Goal: Task Accomplishment & Management: Use online tool/utility

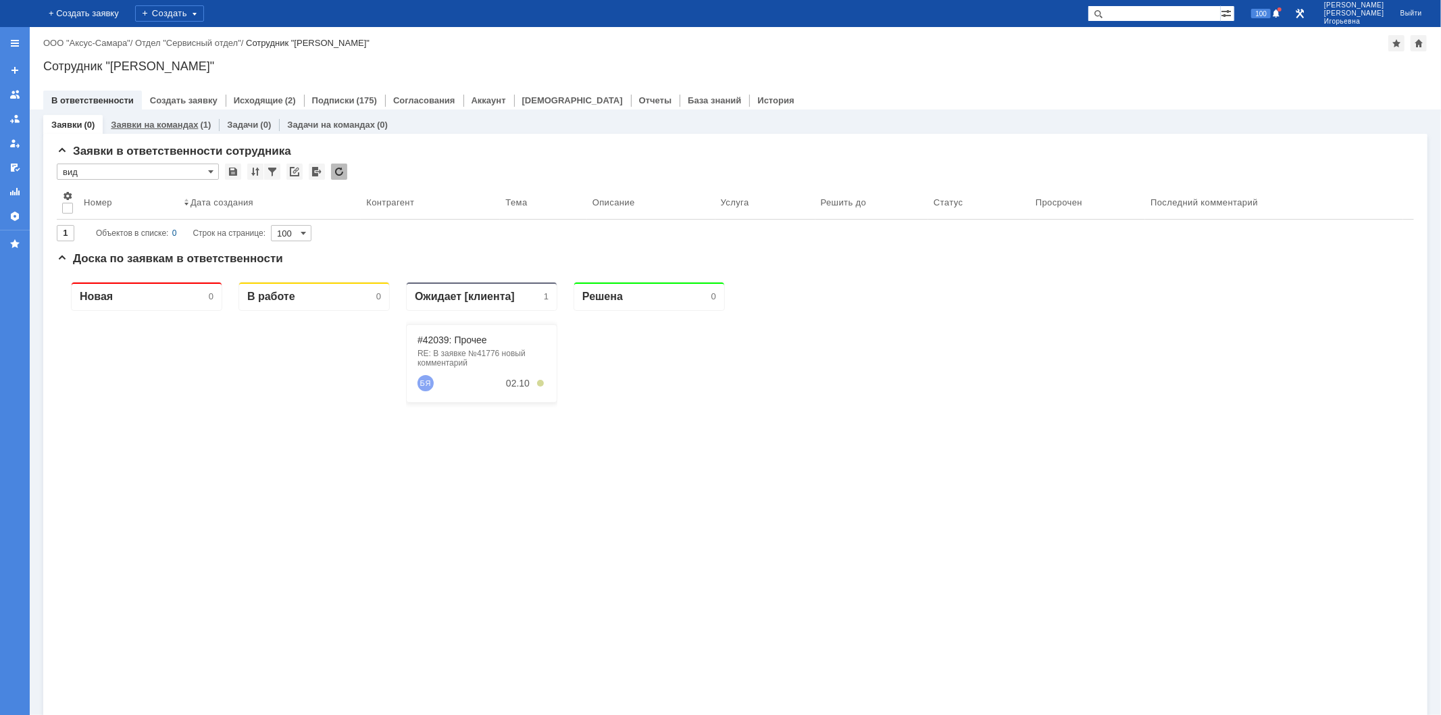
click at [167, 120] on link "Заявки на командах" at bounding box center [154, 125] width 87 height 10
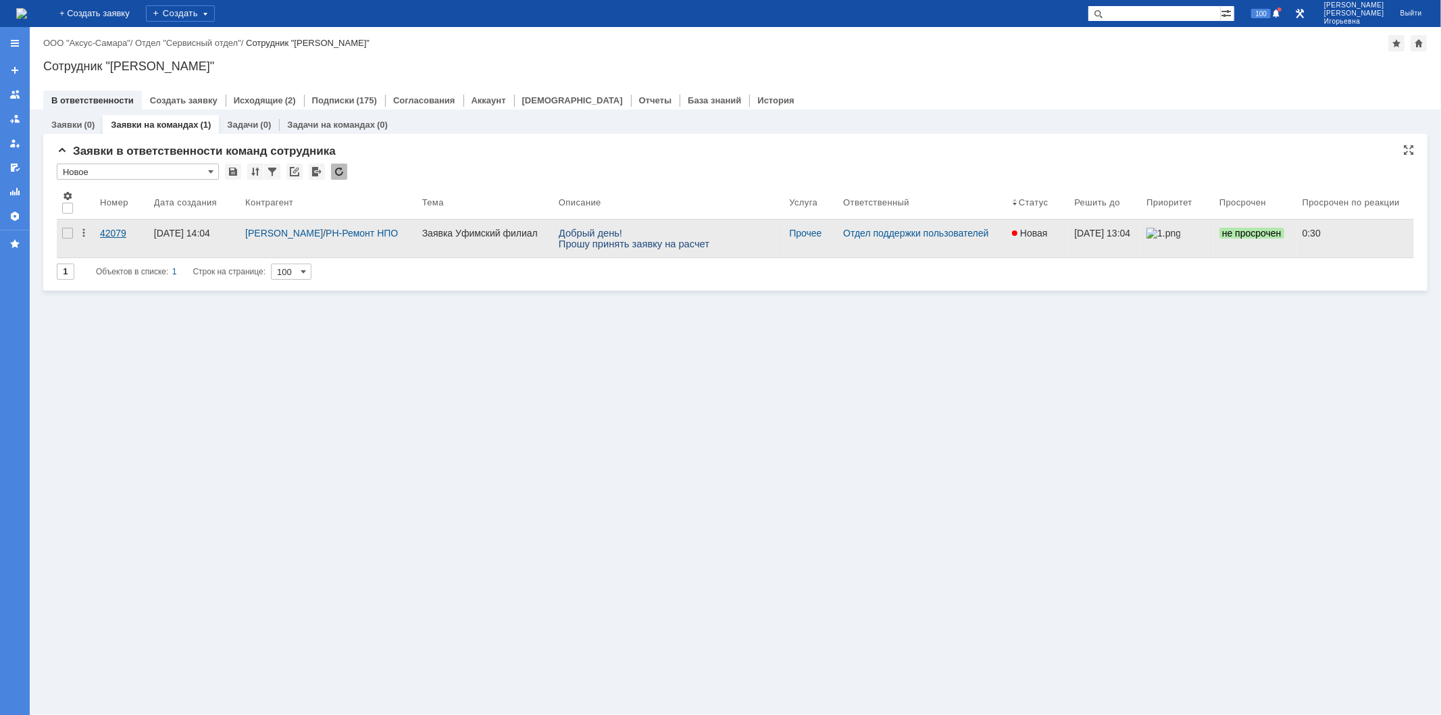
click at [109, 234] on div "42079" at bounding box center [121, 233] width 43 height 11
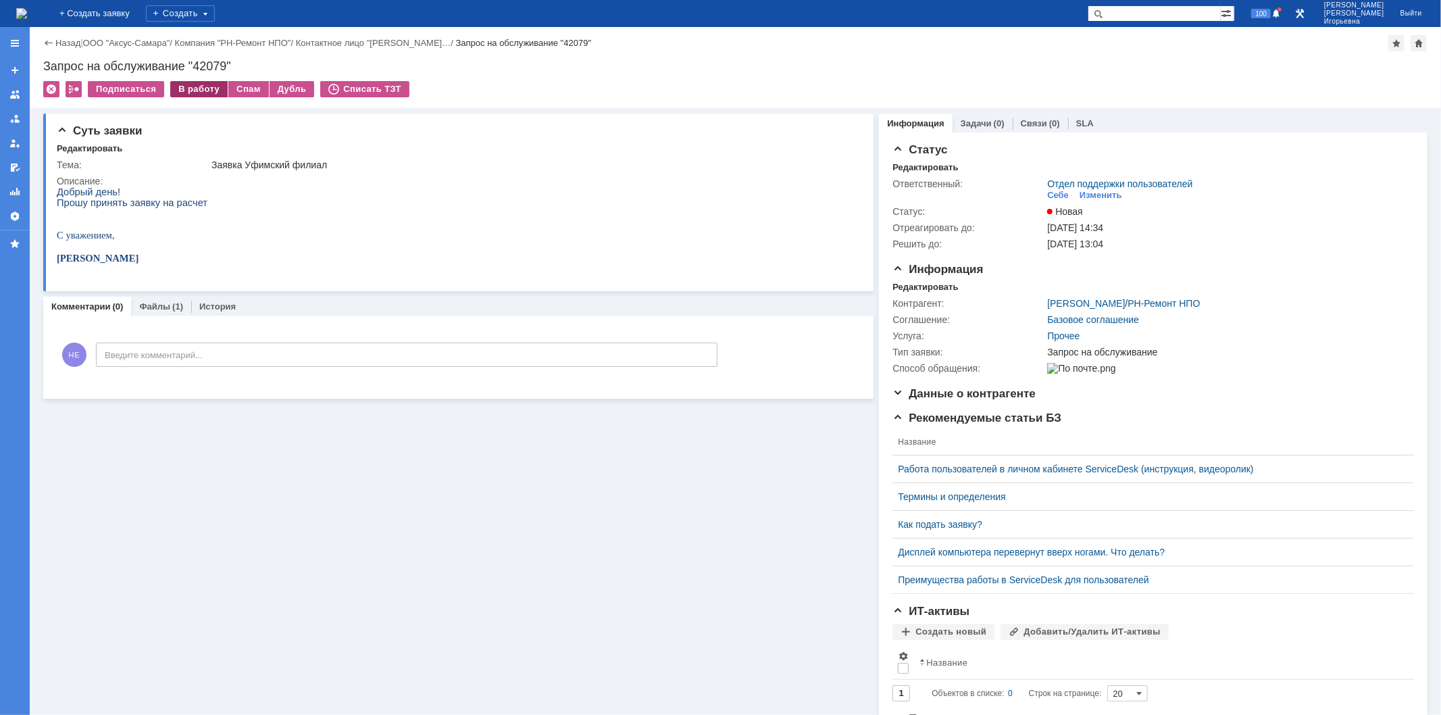
click at [193, 89] on div "В работу" at bounding box center [198, 89] width 57 height 16
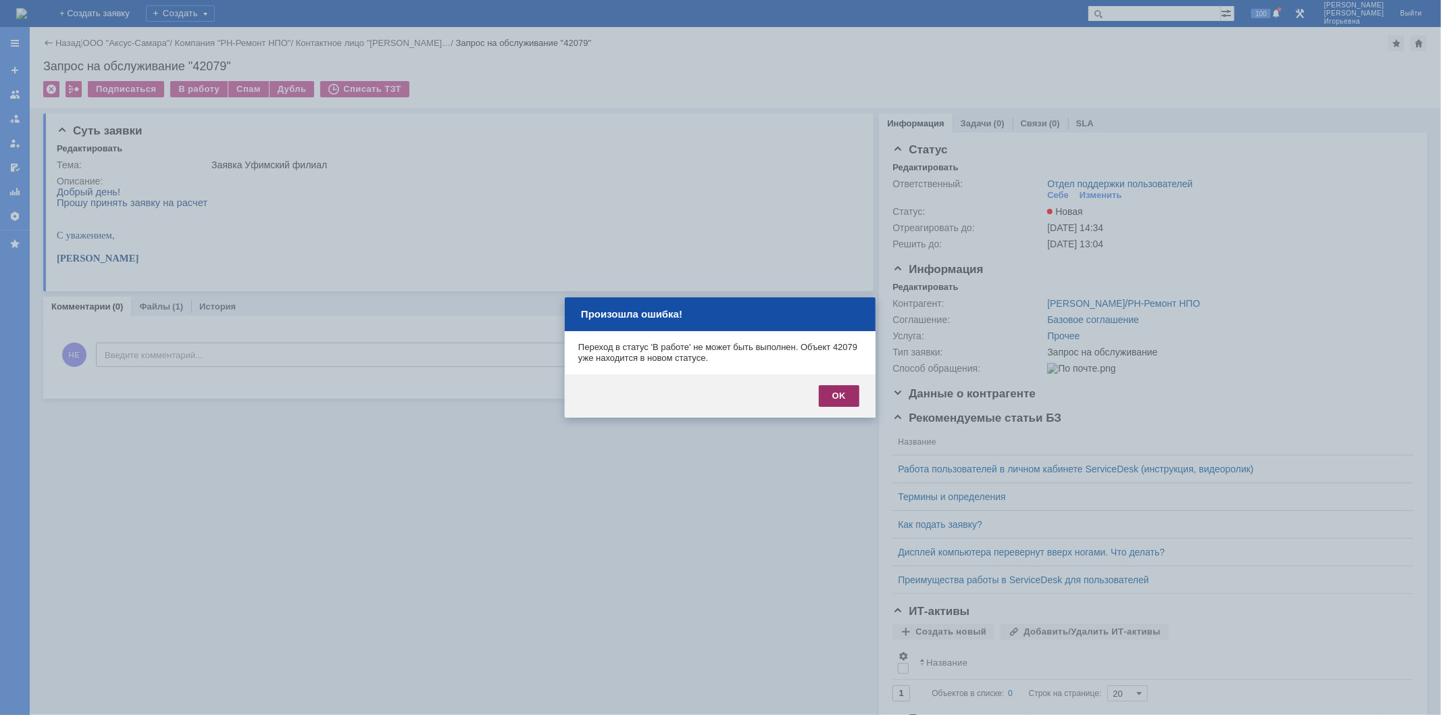
click at [842, 390] on div "OK" at bounding box center [839, 396] width 41 height 22
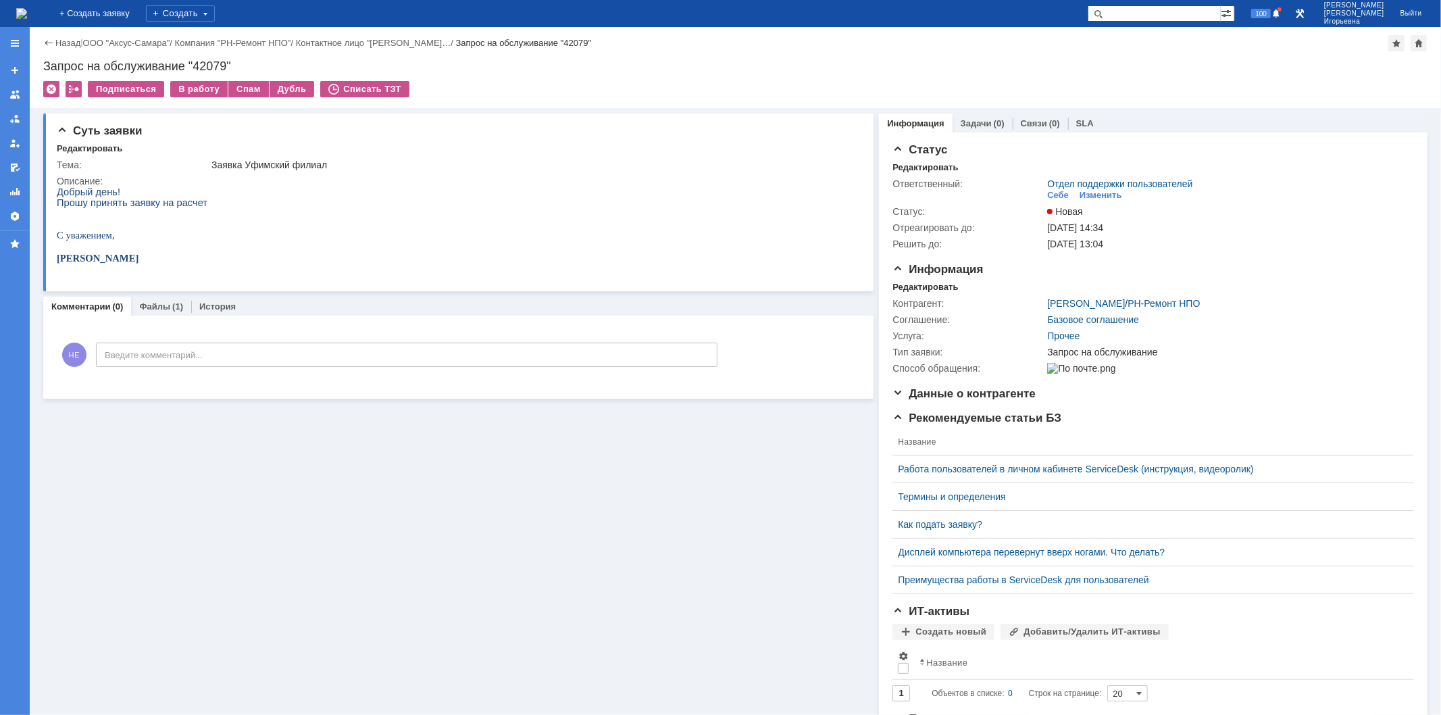
click at [27, 12] on img at bounding box center [21, 13] width 11 height 11
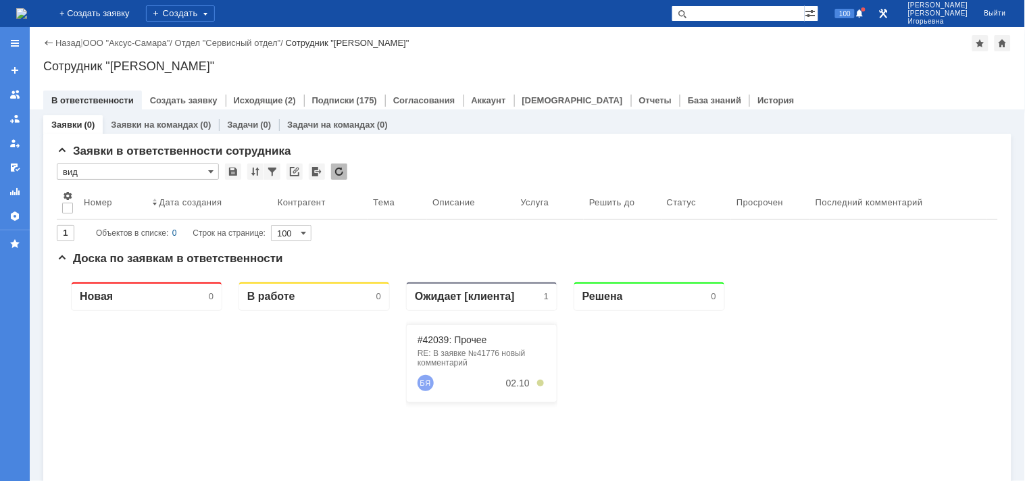
click at [744, 14] on input "text" at bounding box center [738, 13] width 133 height 16
type input "42039"
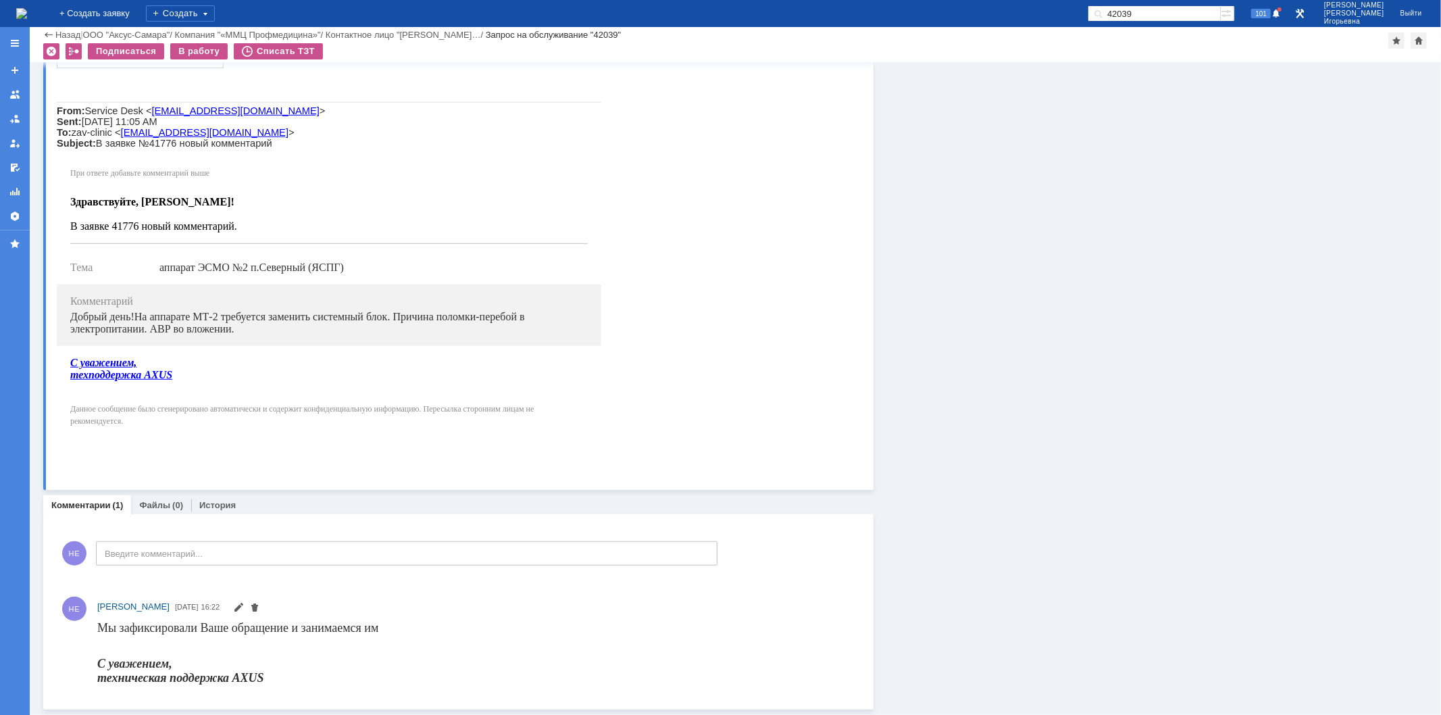
scroll to position [697, 0]
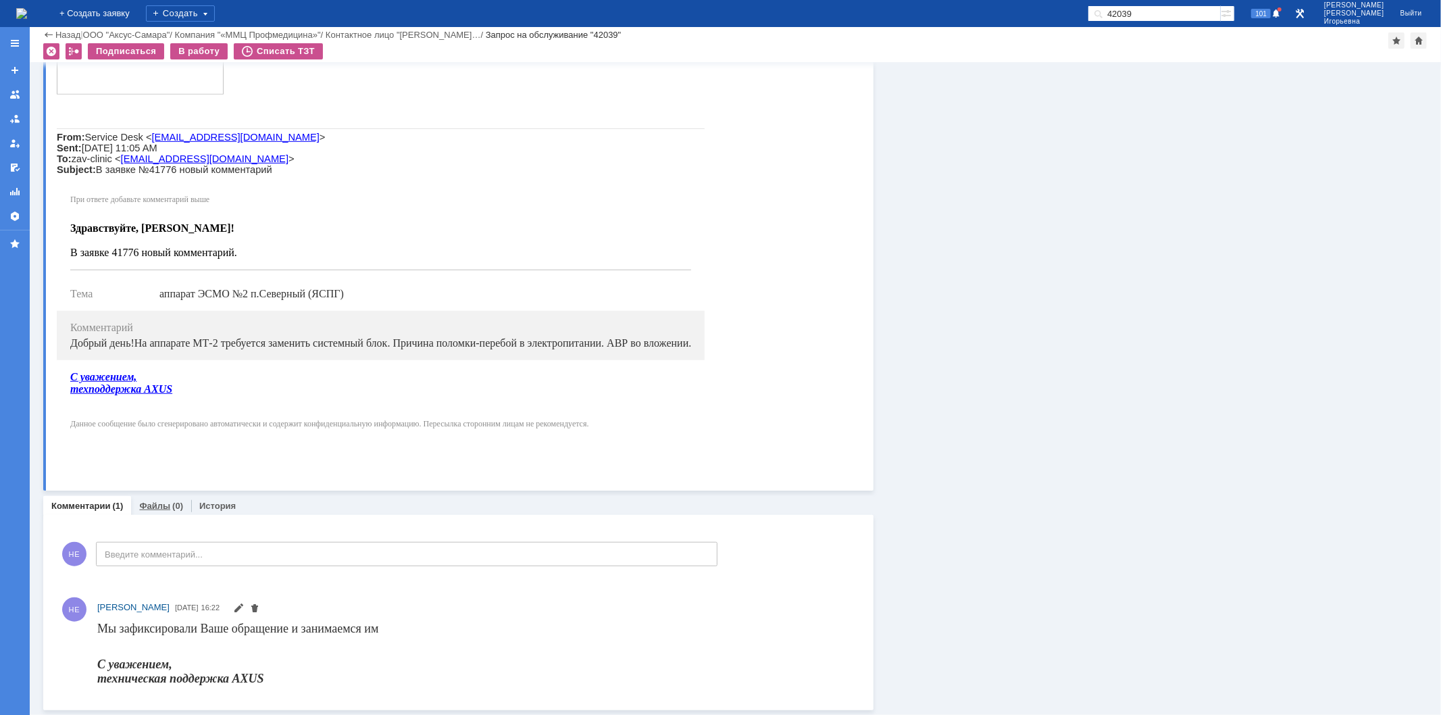
click at [156, 507] on link "Файлы" at bounding box center [154, 506] width 31 height 10
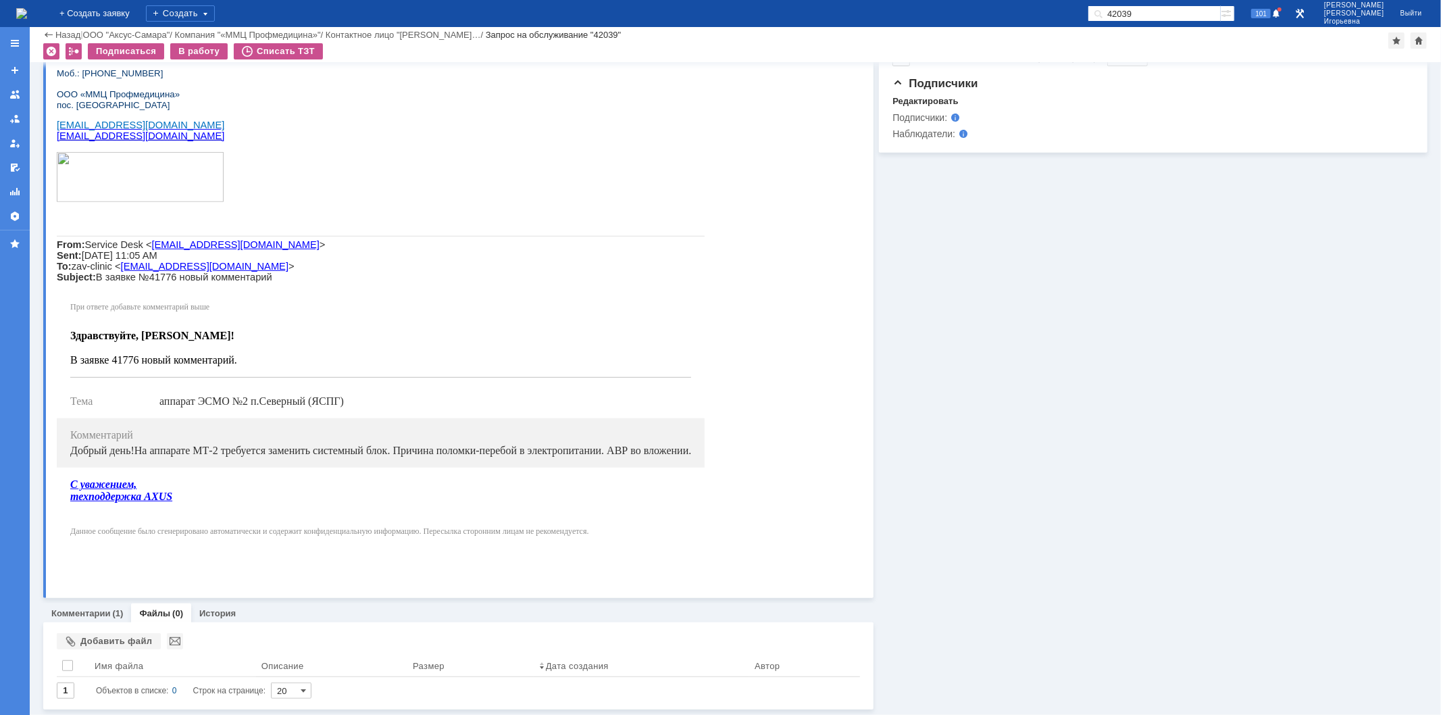
scroll to position [589, 0]
click at [96, 643] on div "Добавить файл" at bounding box center [109, 641] width 104 height 16
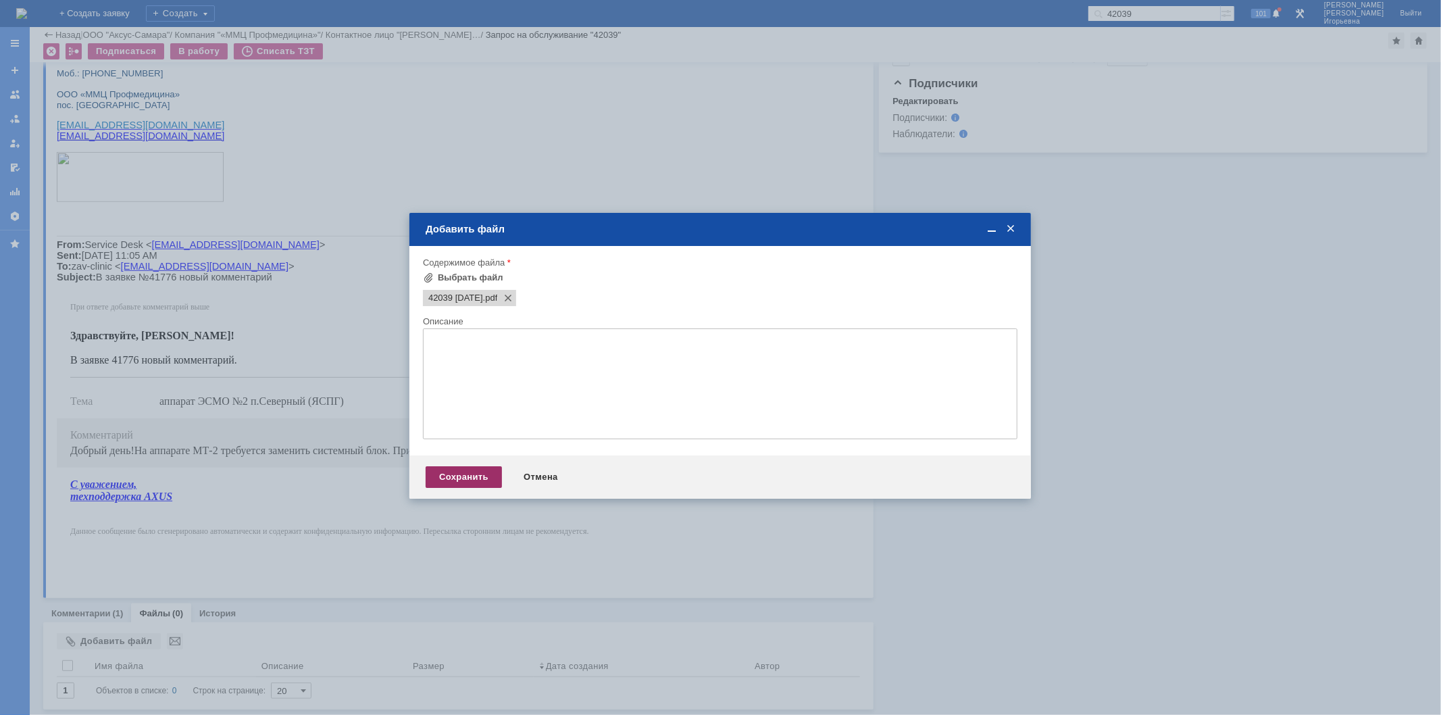
click at [473, 480] on div "Сохранить" at bounding box center [464, 477] width 76 height 22
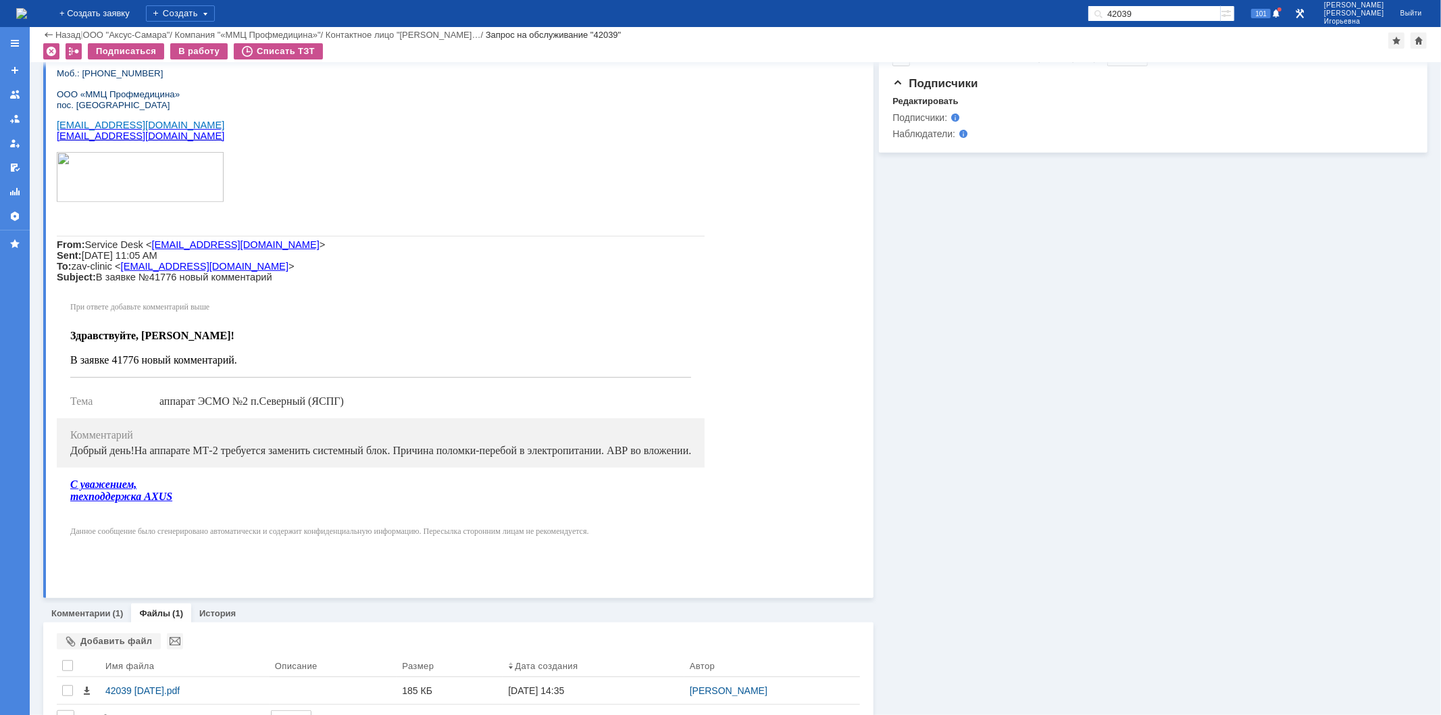
scroll to position [617, 0]
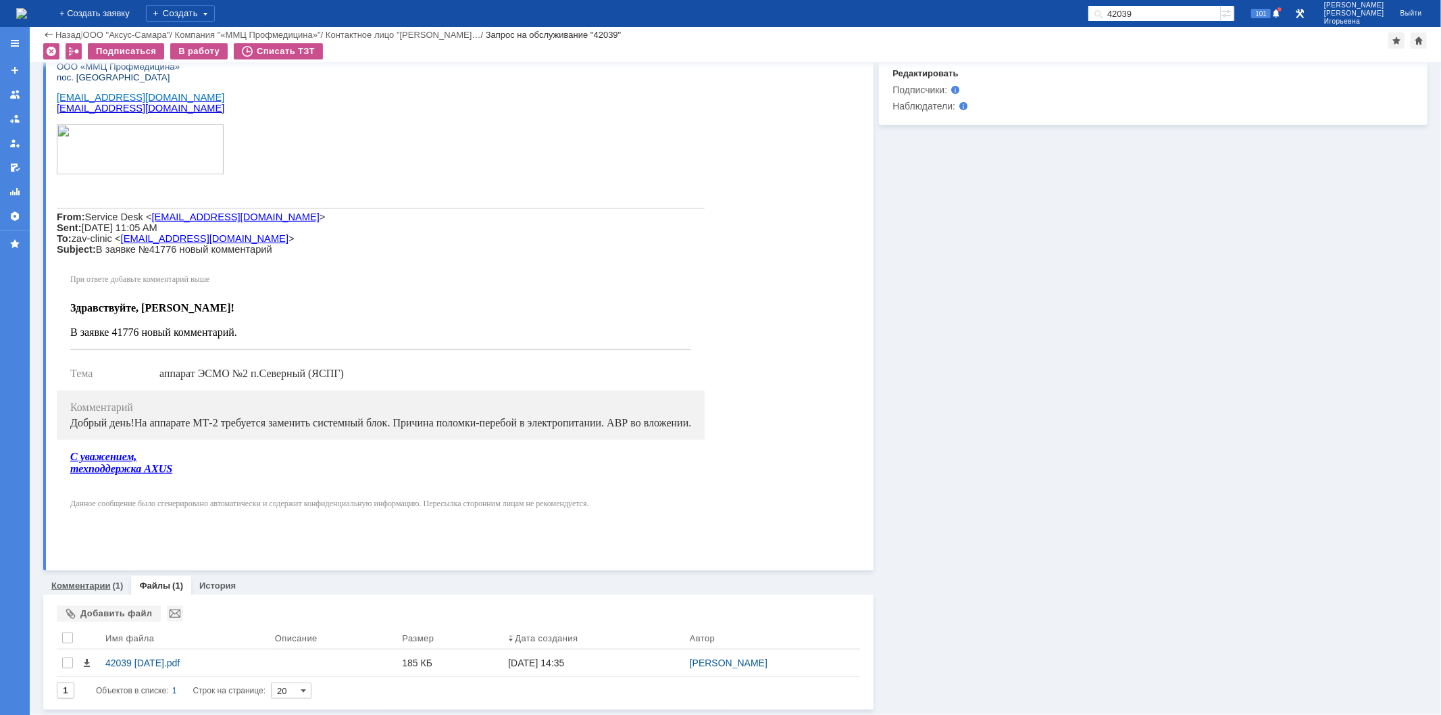
click at [65, 580] on link "Комментарии" at bounding box center [80, 585] width 59 height 10
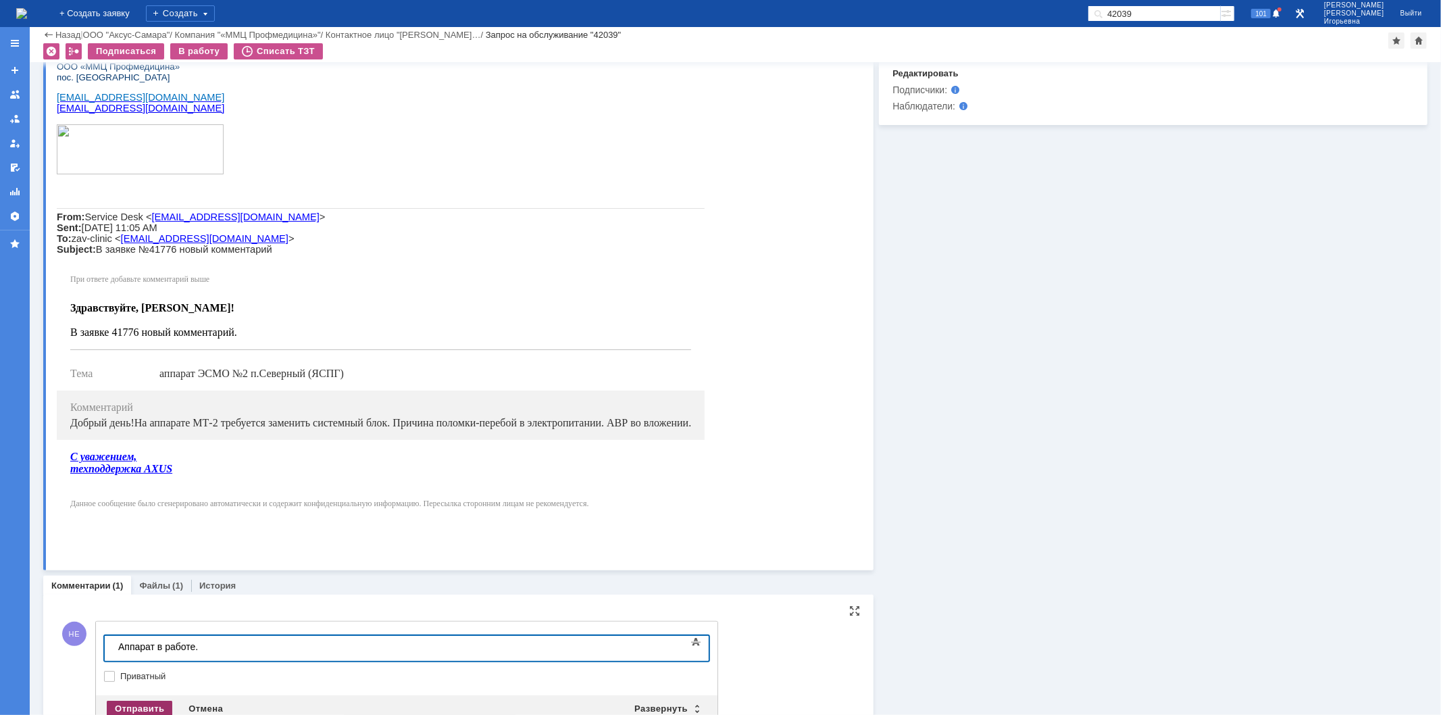
click at [154, 706] on div "Отправить" at bounding box center [140, 709] width 66 height 16
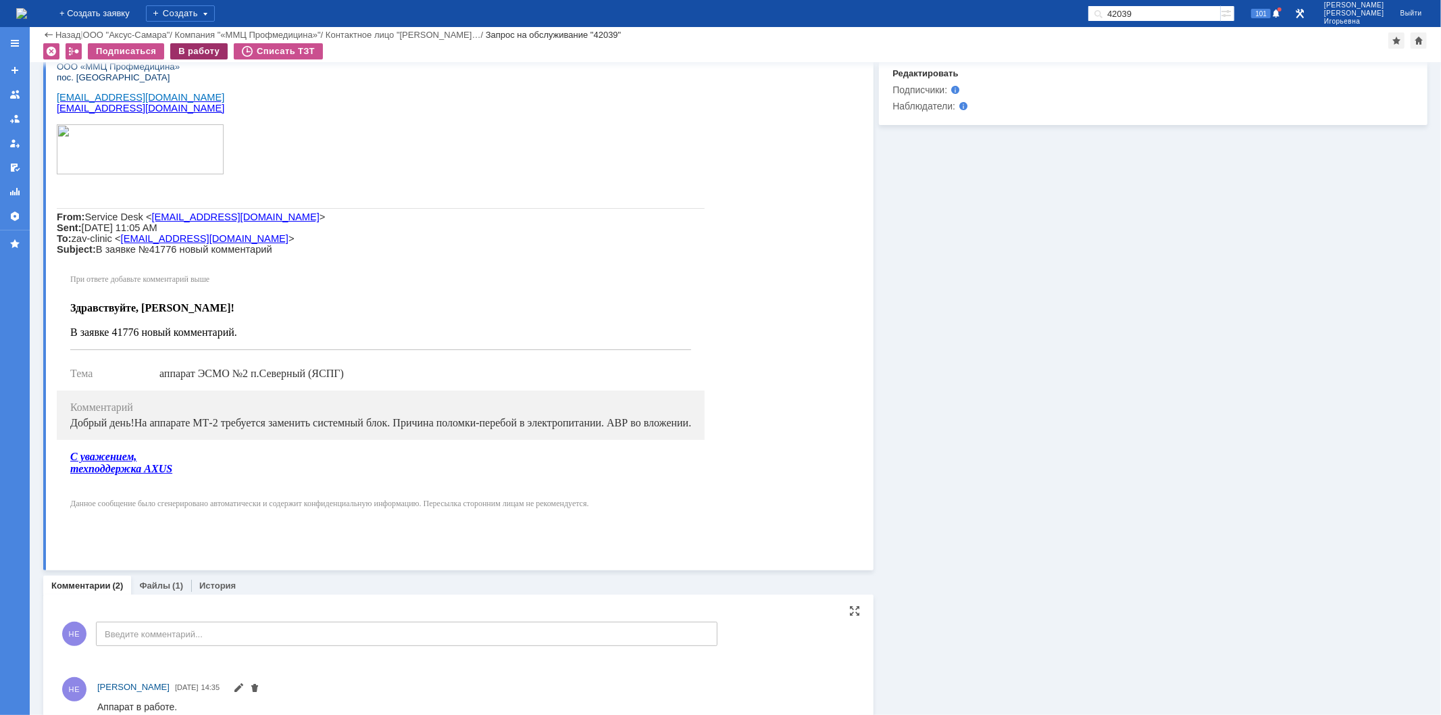
click at [193, 55] on div "В работу" at bounding box center [198, 51] width 57 height 16
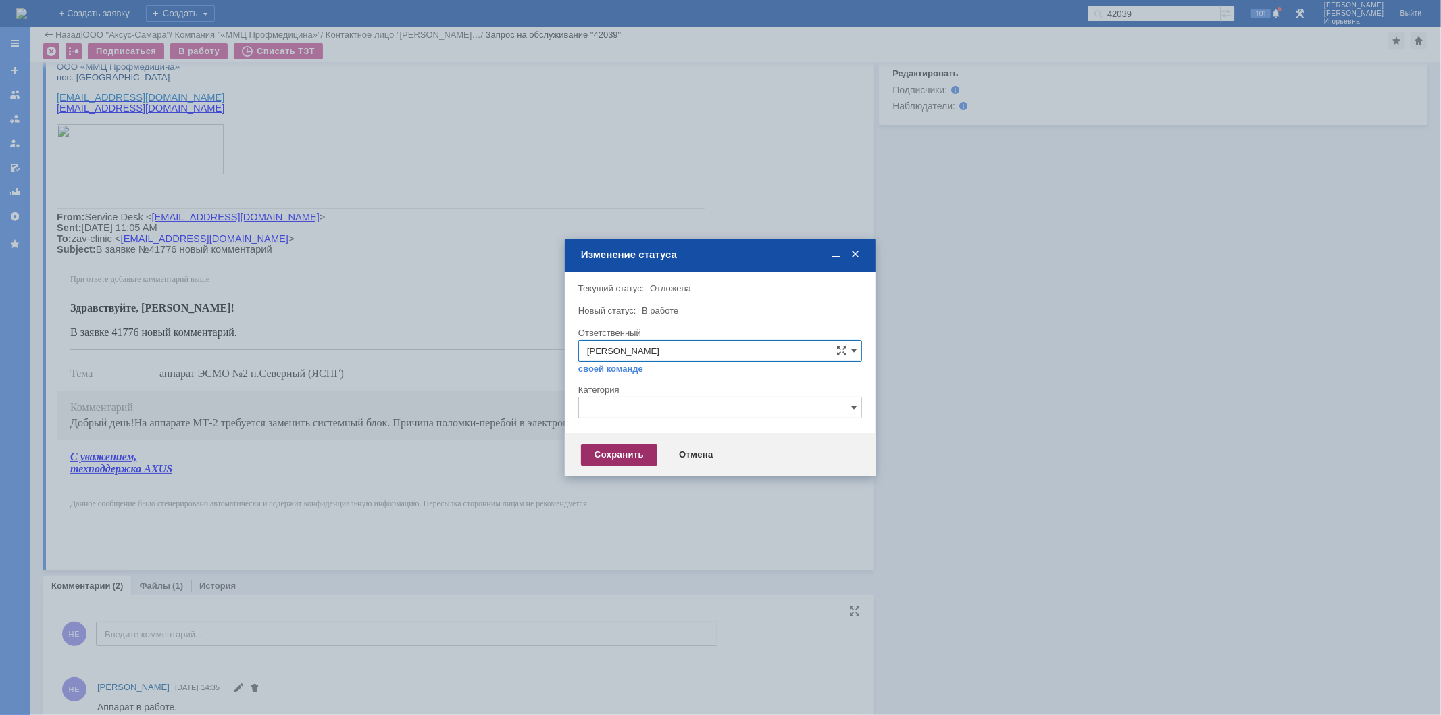
click at [639, 451] on div "Сохранить" at bounding box center [619, 455] width 76 height 22
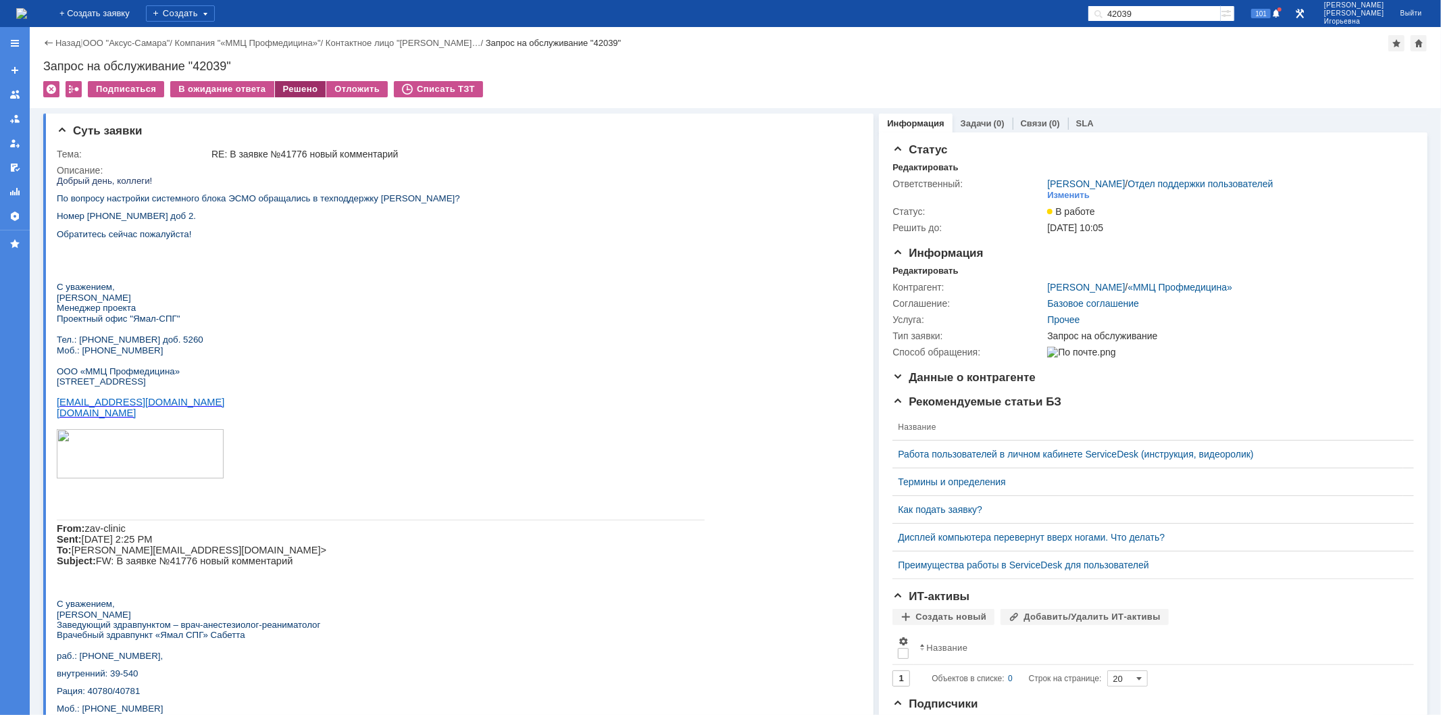
click at [282, 86] on div "Решено" at bounding box center [300, 89] width 51 height 16
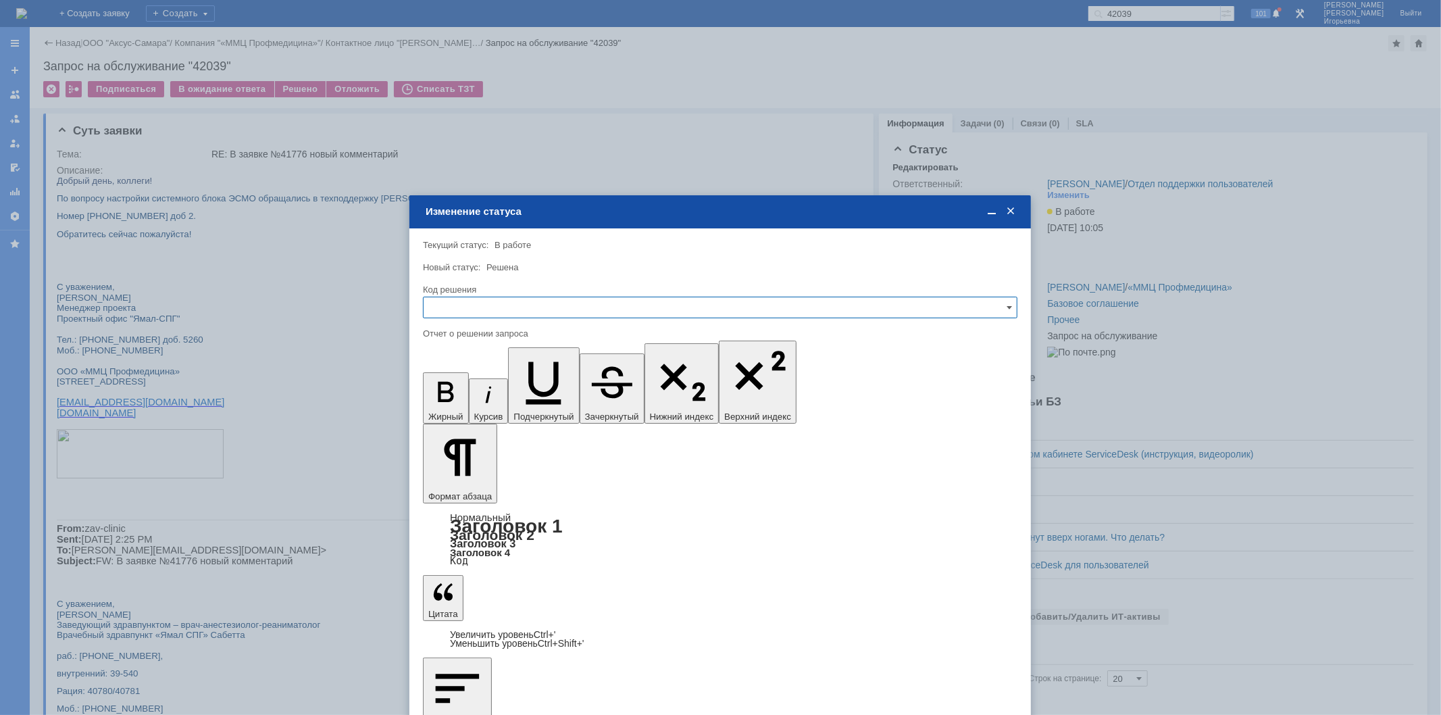
click at [474, 309] on input "text" at bounding box center [720, 308] width 595 height 22
click at [460, 392] on div "Решено" at bounding box center [720, 399] width 593 height 22
type input "Решено"
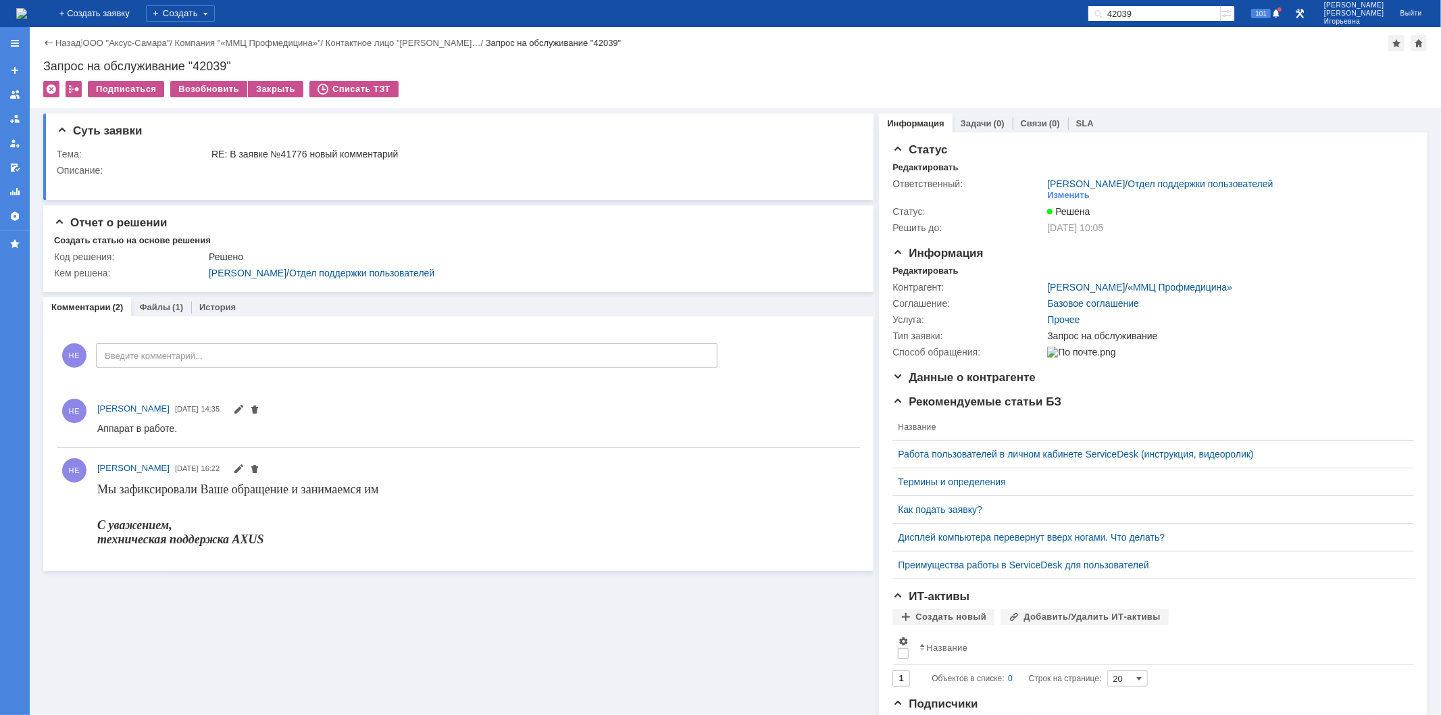
drag, startPoint x: 35, startPoint y: 22, endPoint x: 34, endPoint y: 14, distance: 7.5
click at [27, 19] on img at bounding box center [21, 13] width 11 height 11
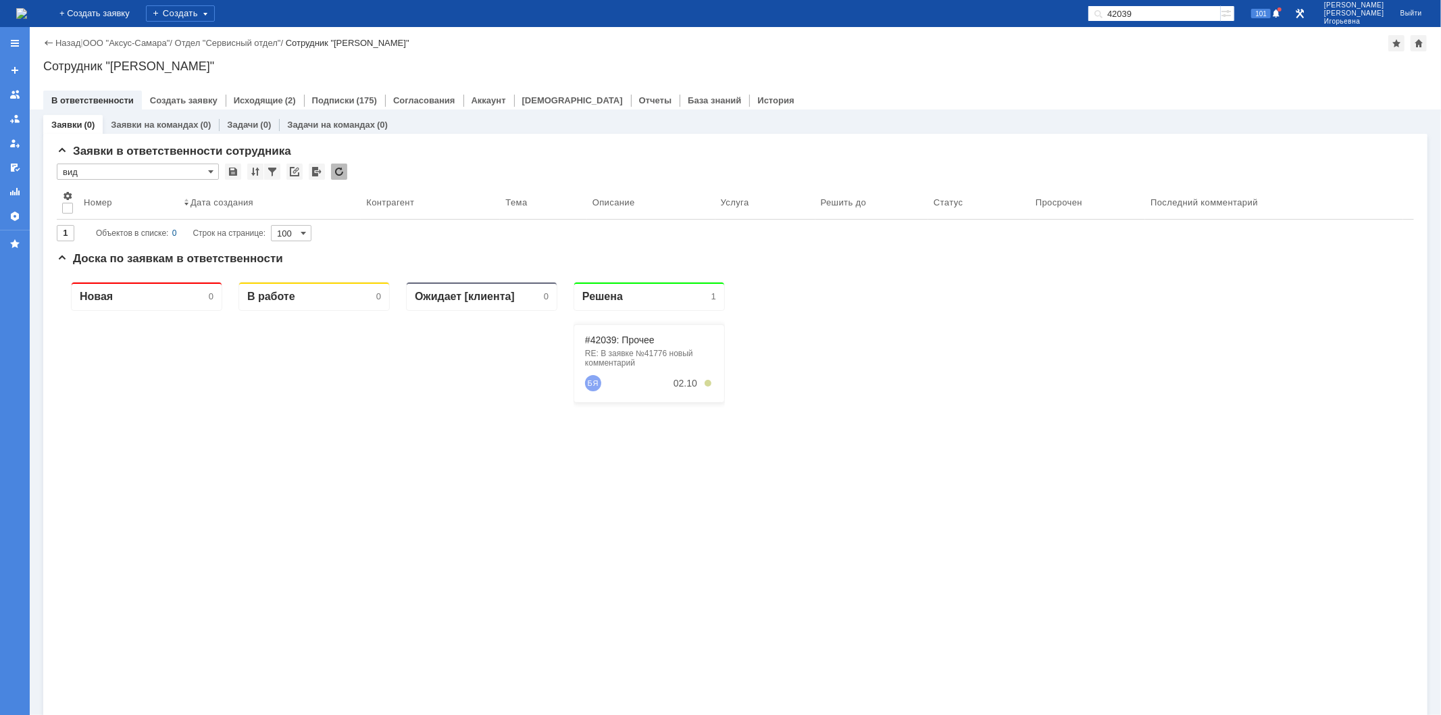
click at [1184, 18] on input "42039" at bounding box center [1154, 13] width 133 height 16
type input "41742"
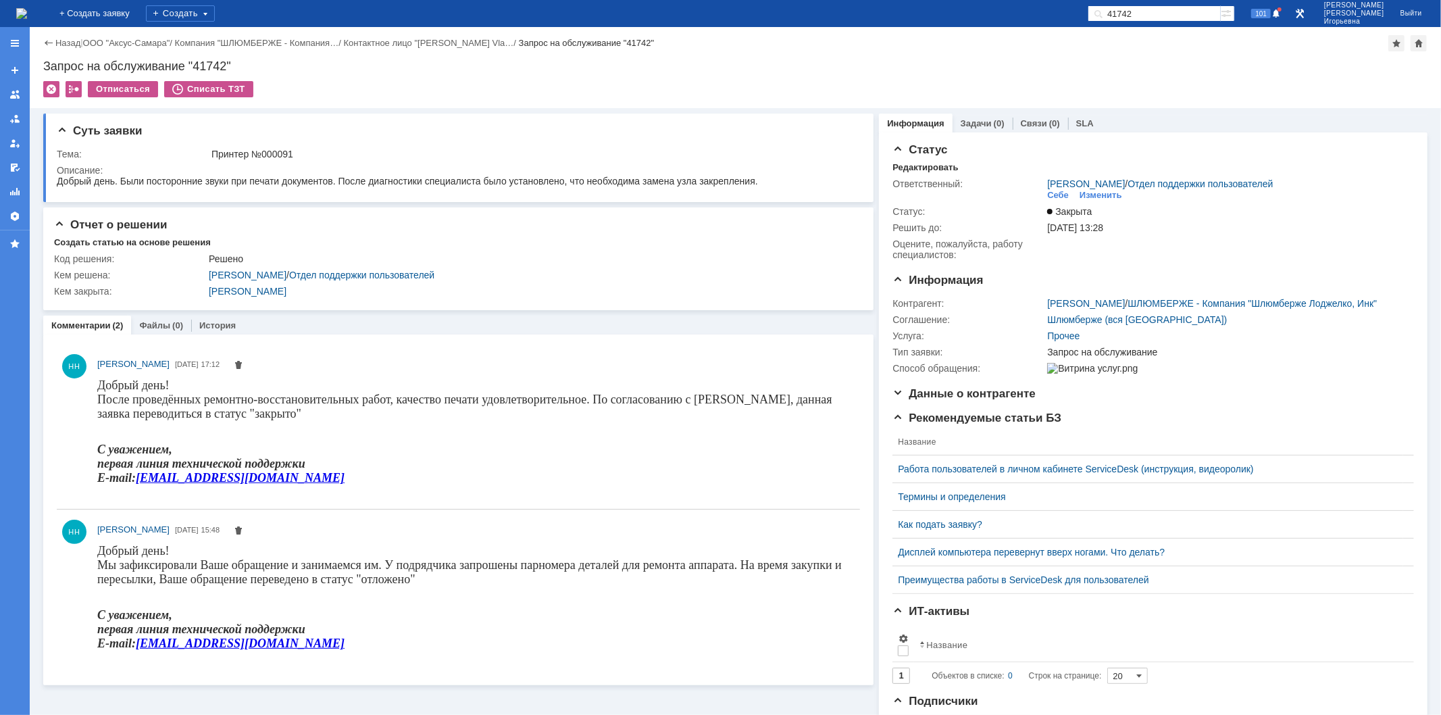
click at [27, 8] on img at bounding box center [21, 13] width 11 height 11
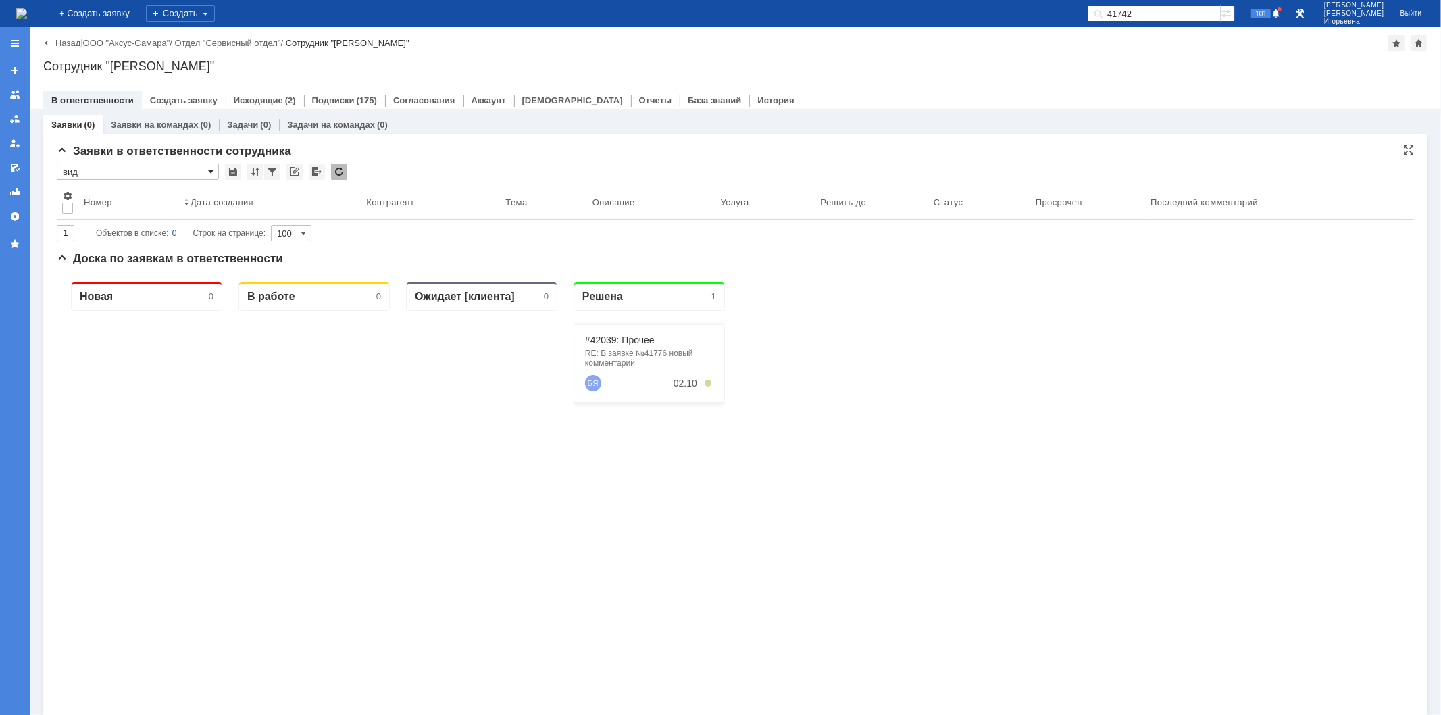
click at [211, 169] on span at bounding box center [210, 171] width 5 height 11
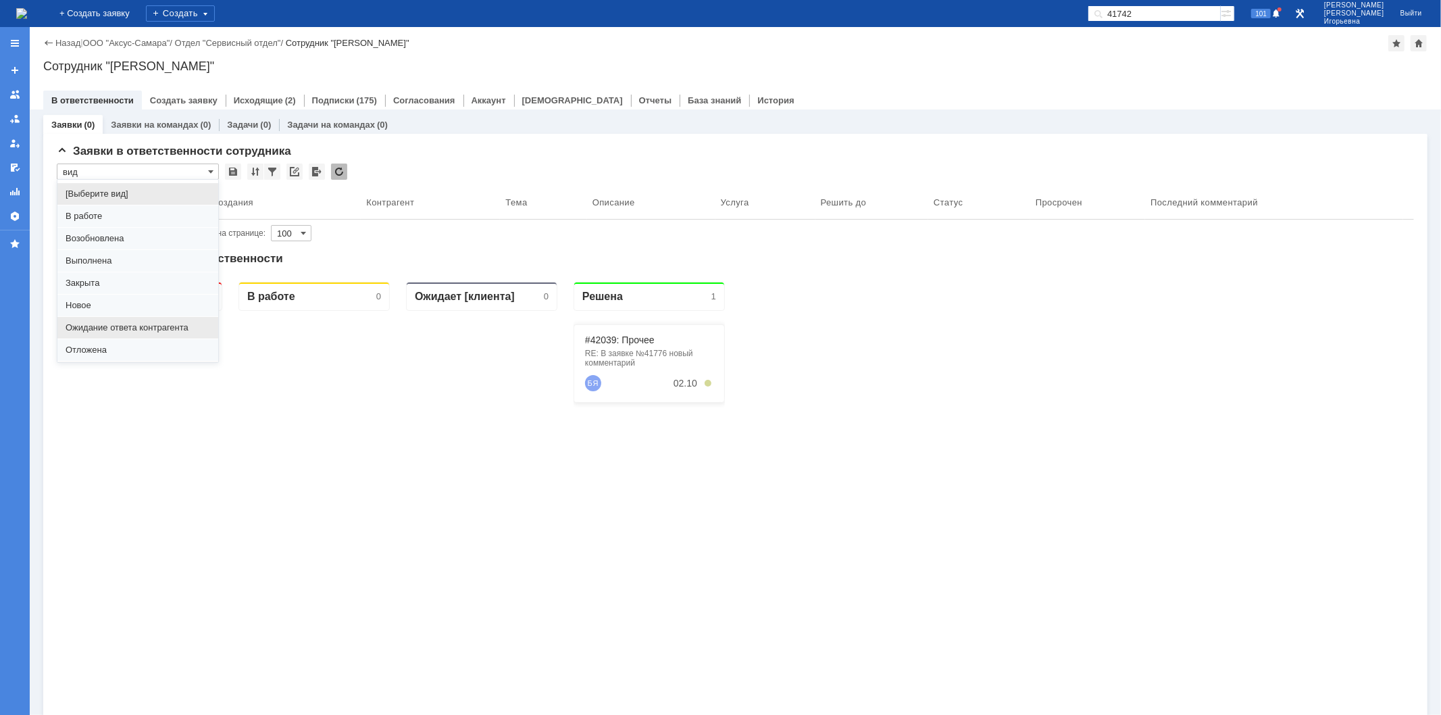
scroll to position [37, 0]
click at [103, 309] on span "Отложена" at bounding box center [138, 312] width 145 height 11
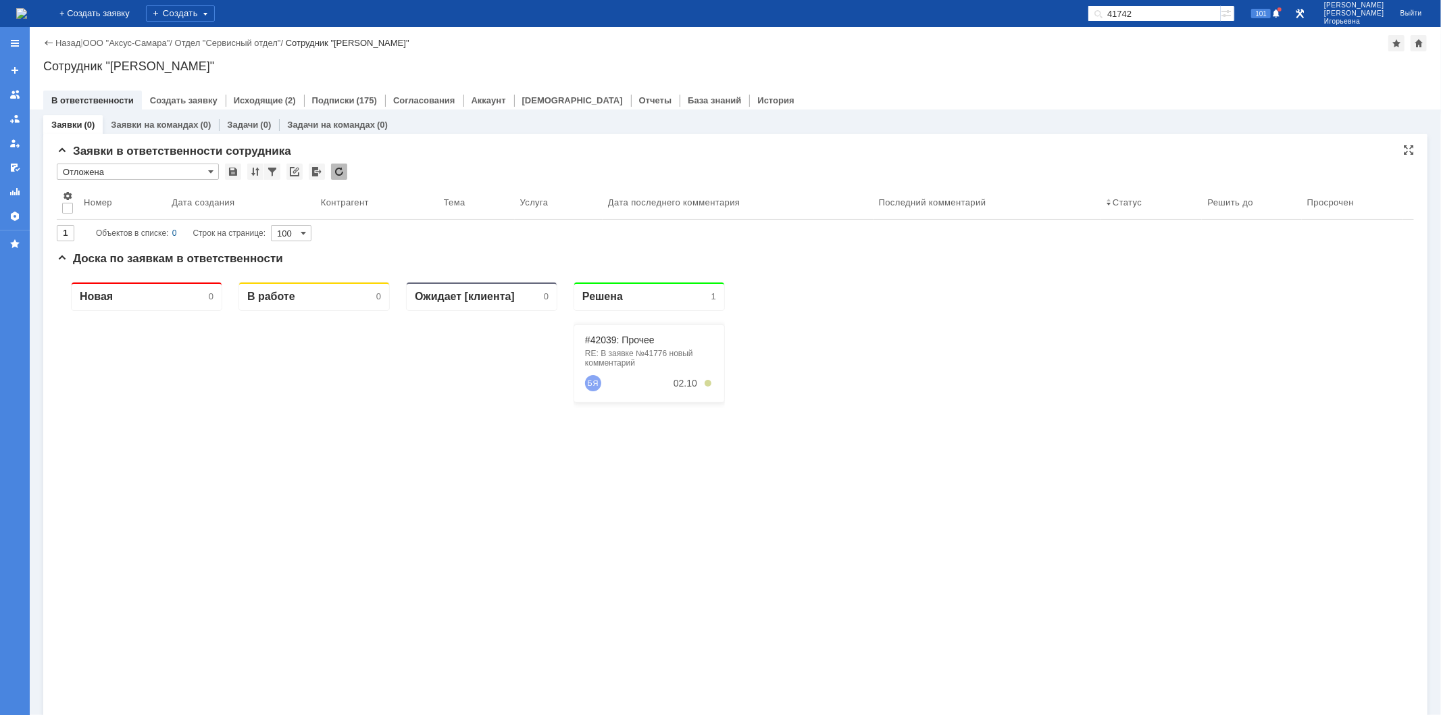
click at [206, 170] on input "Отложена" at bounding box center [138, 171] width 162 height 16
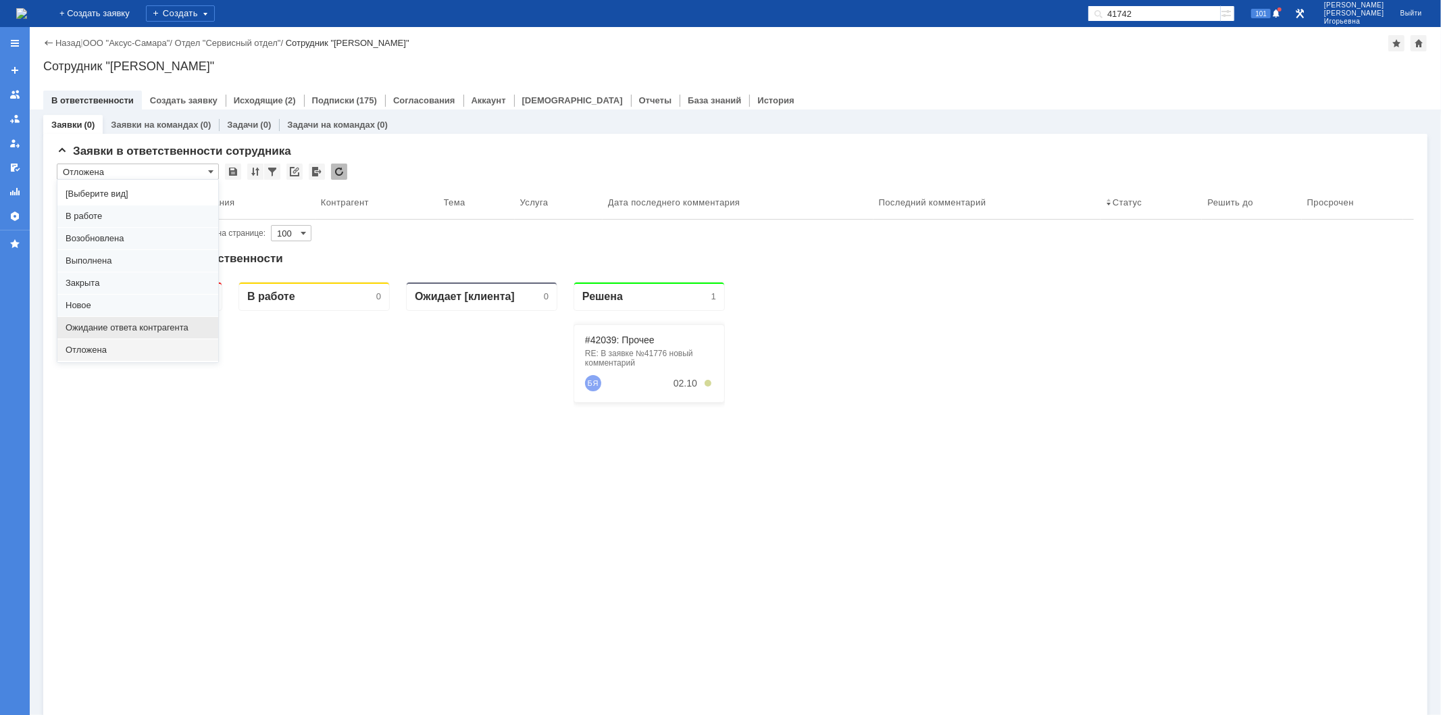
click at [103, 324] on span "Ожидание ответа контрагента" at bounding box center [138, 327] width 145 height 11
type input "Ожидание ответа контрагента"
type input "20"
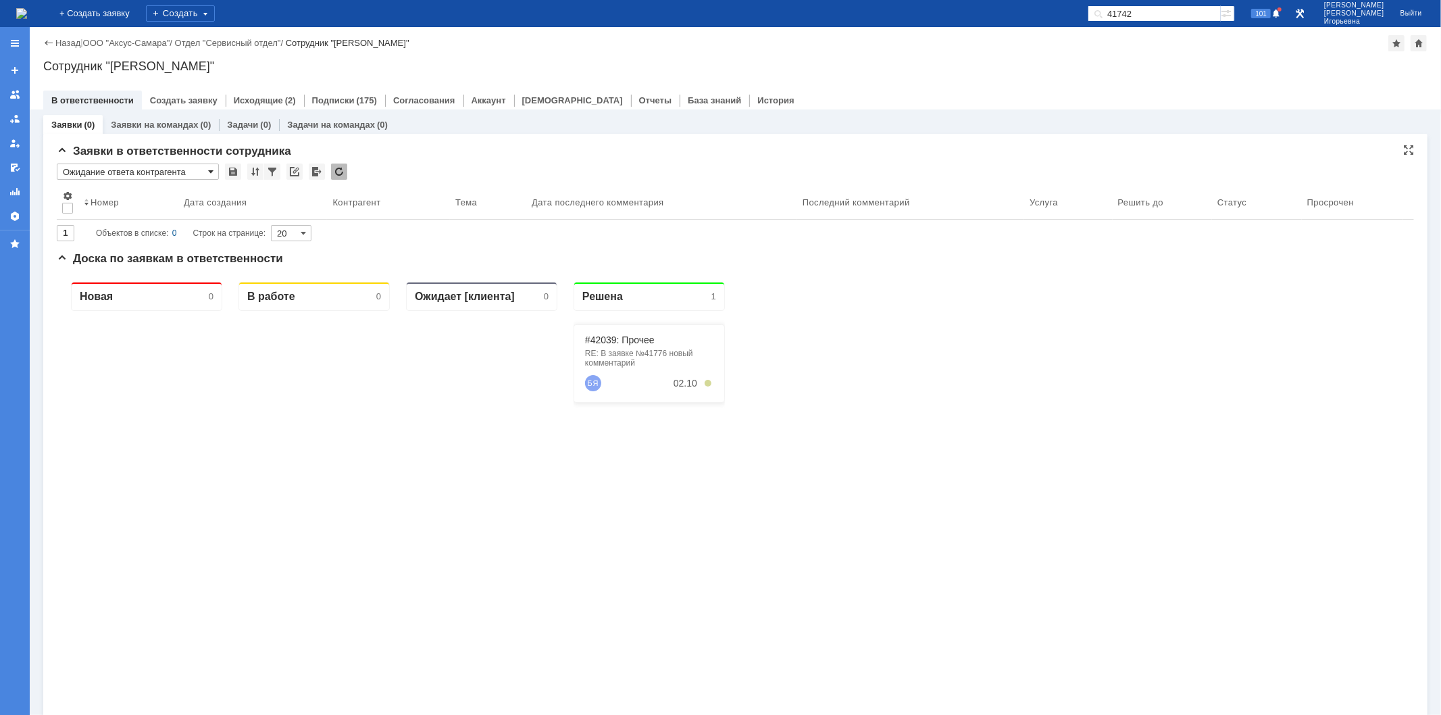
click at [210, 169] on span at bounding box center [210, 171] width 5 height 11
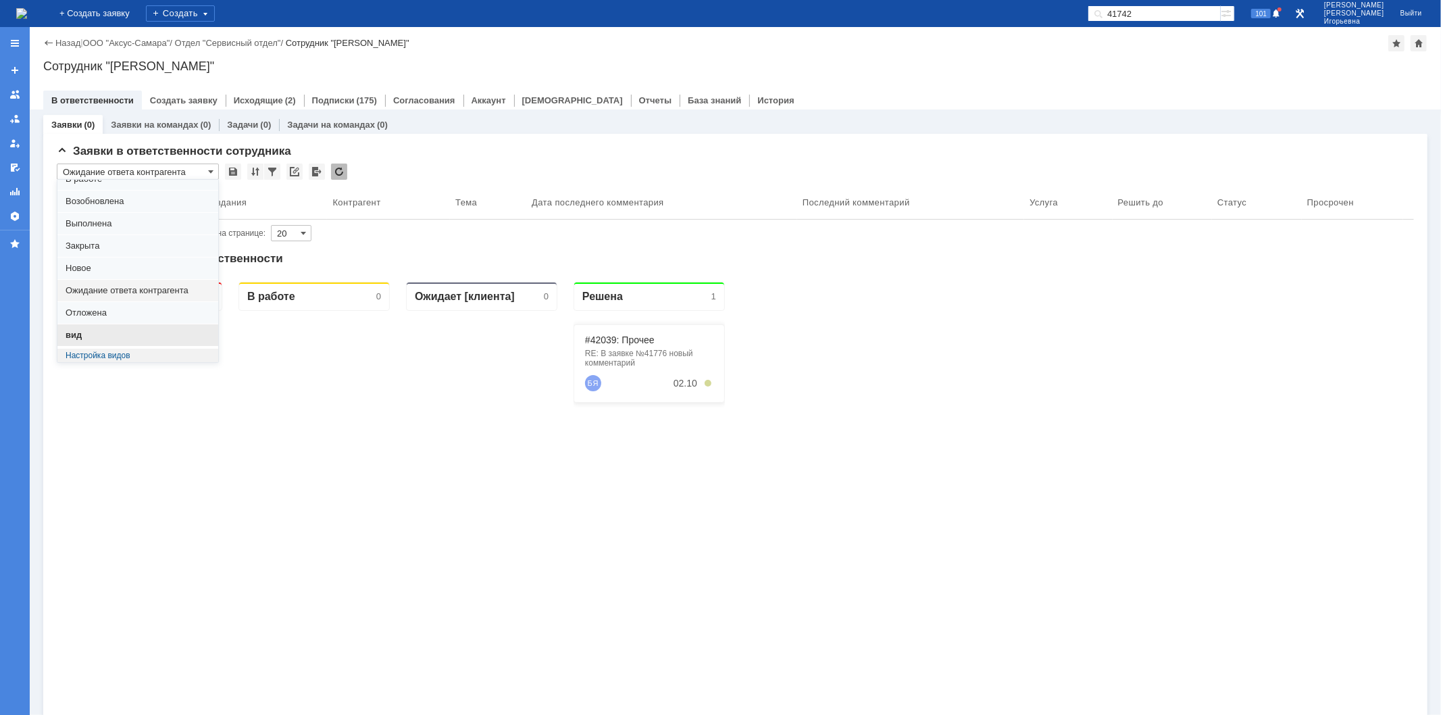
click at [78, 333] on span "вид" at bounding box center [138, 335] width 145 height 11
type input "вид"
type input "100"
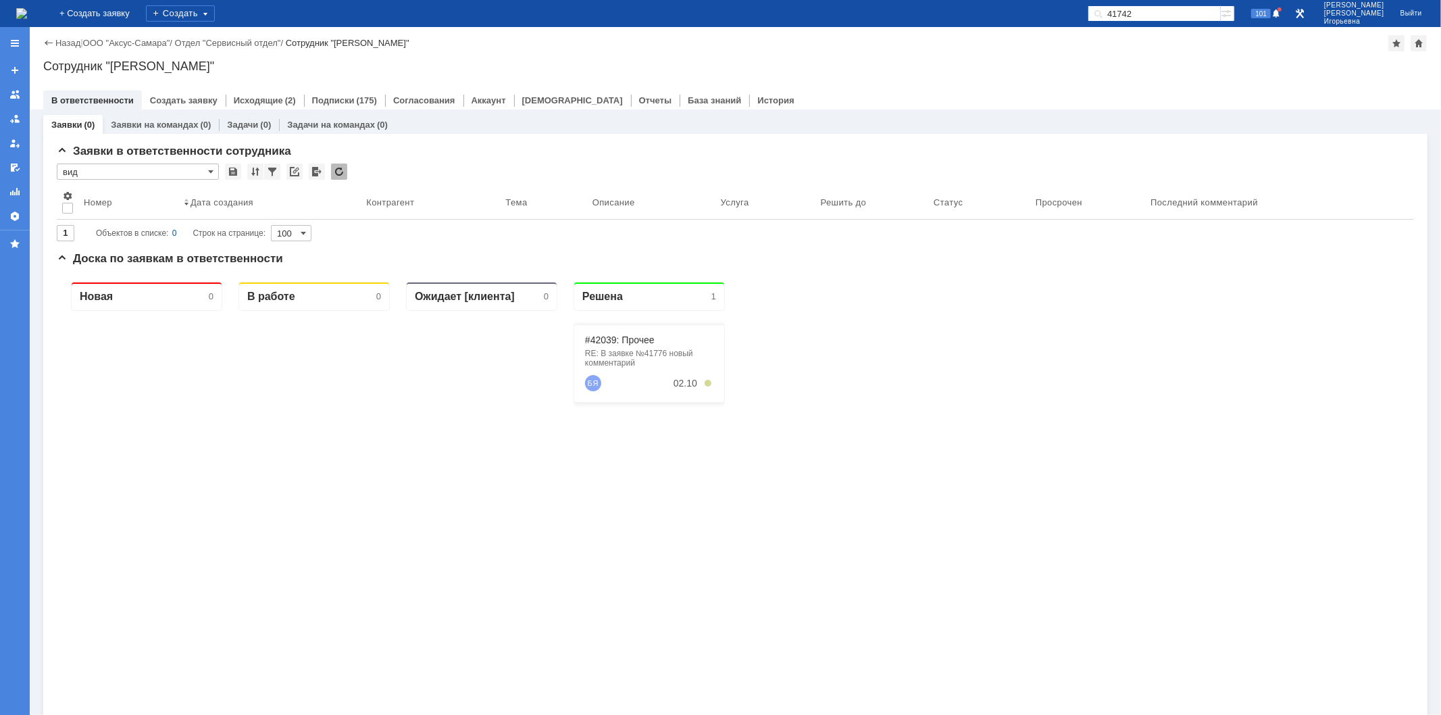
type input "вид"
click at [183, 97] on link "Создать заявку" at bounding box center [184, 100] width 68 height 10
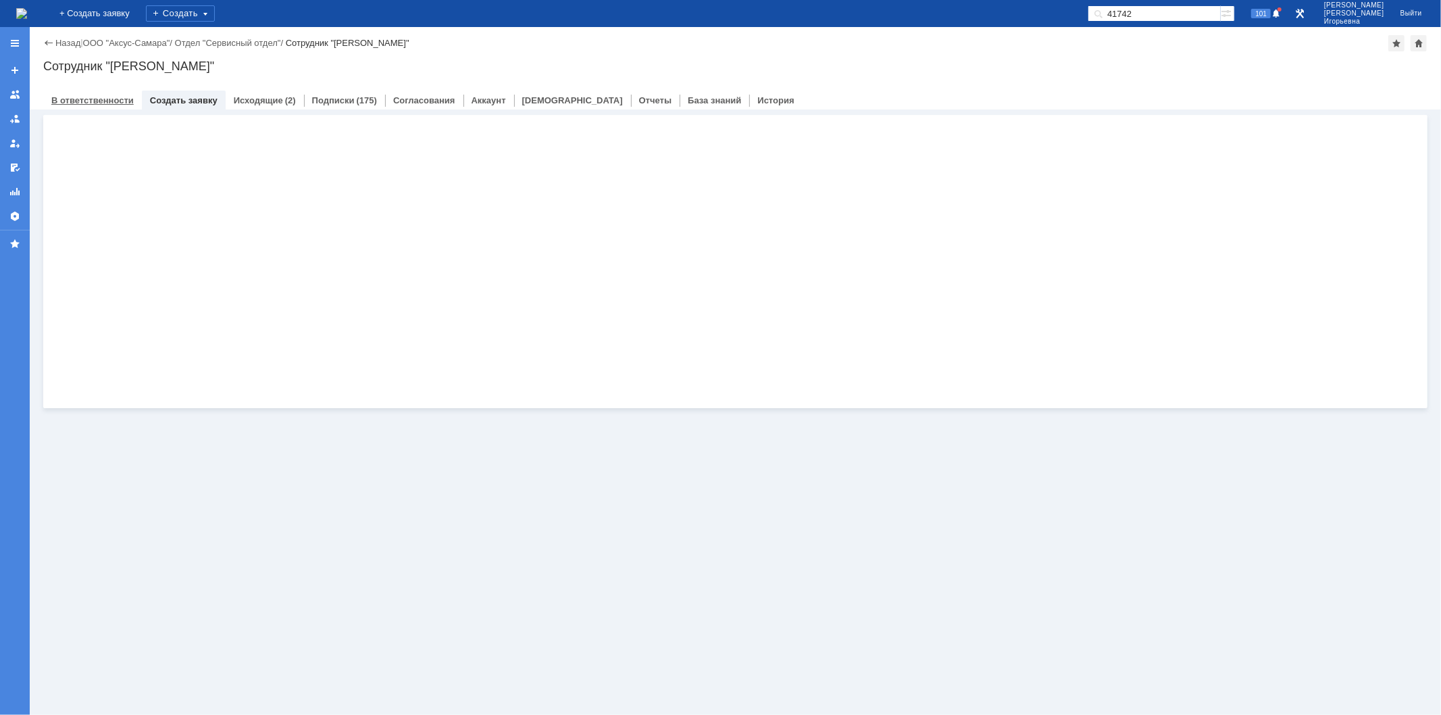
click at [103, 98] on link "В ответственности" at bounding box center [92, 100] width 82 height 10
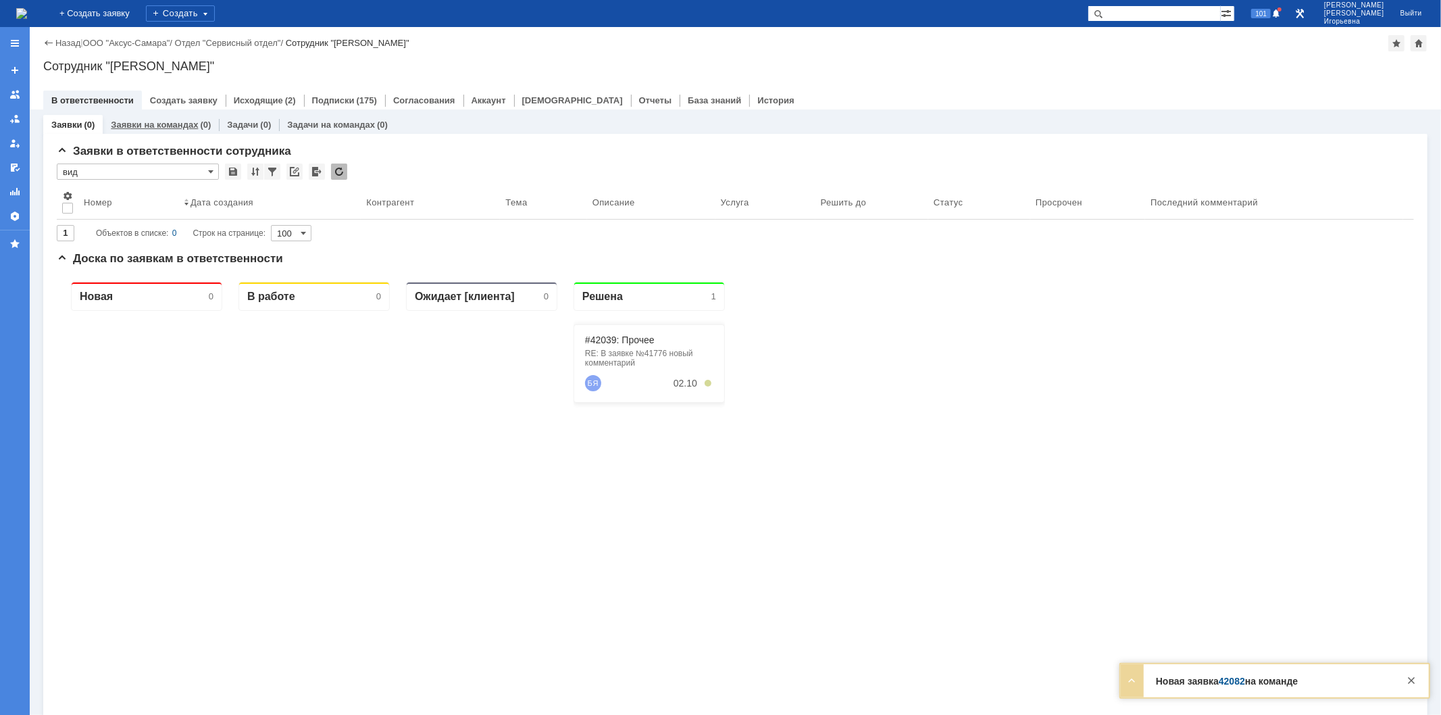
click at [149, 123] on link "Заявки на командах" at bounding box center [154, 125] width 87 height 10
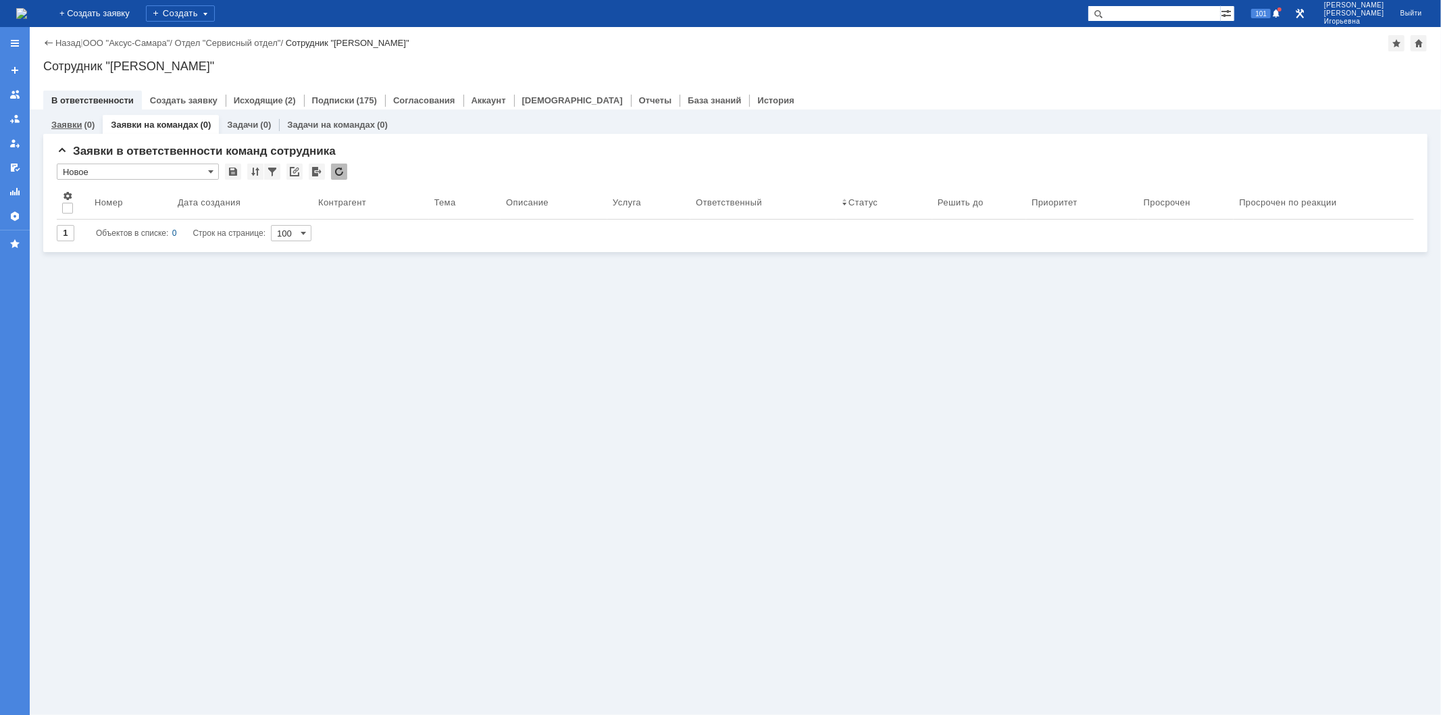
click at [74, 125] on link "Заявки" at bounding box center [66, 125] width 30 height 10
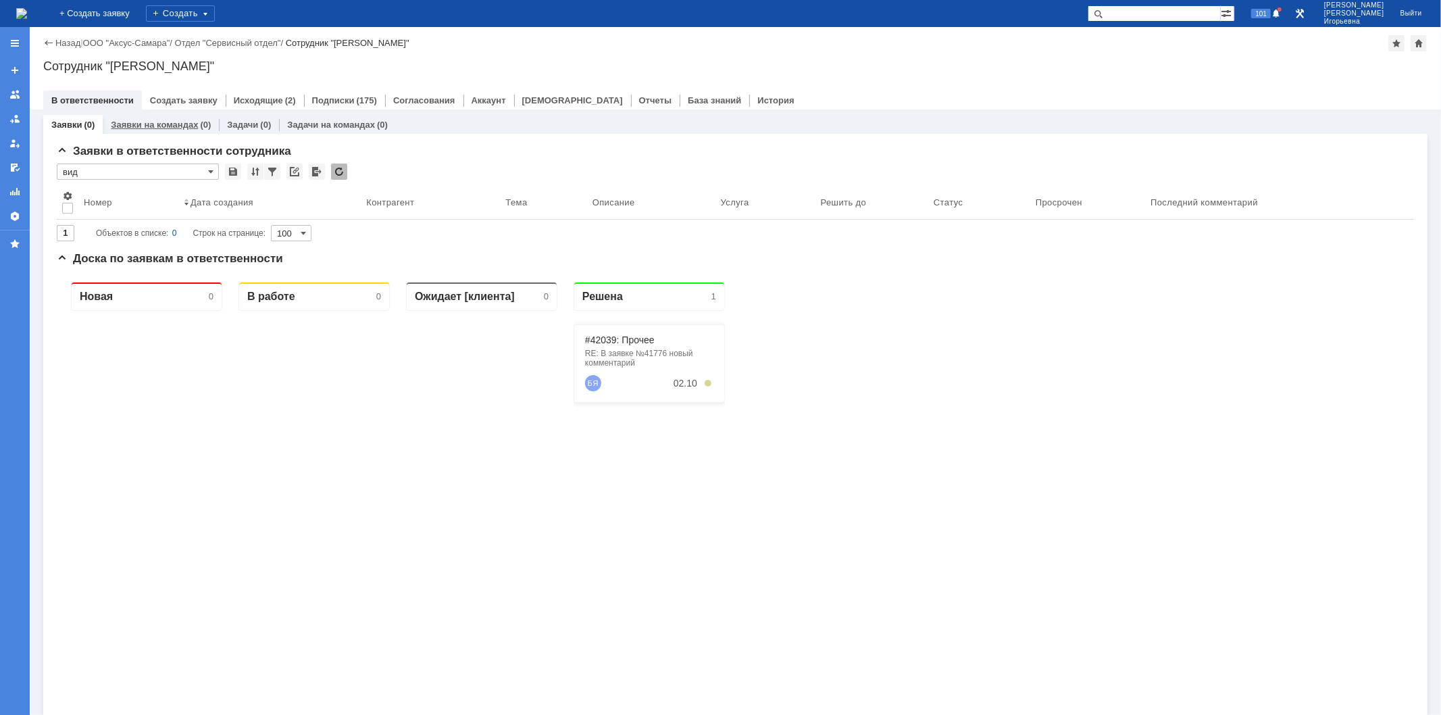
click at [153, 125] on link "Заявки на командах" at bounding box center [154, 125] width 87 height 10
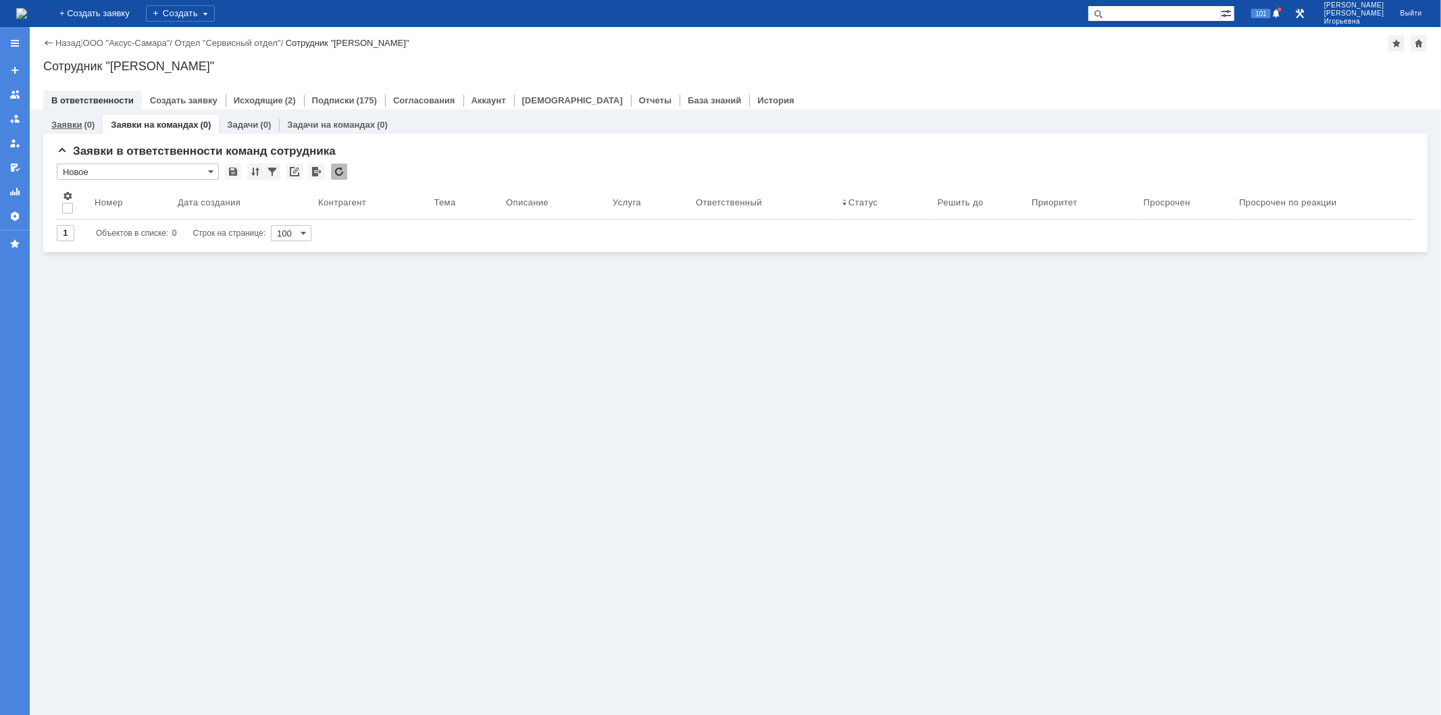
click at [68, 123] on link "Заявки" at bounding box center [66, 125] width 30 height 10
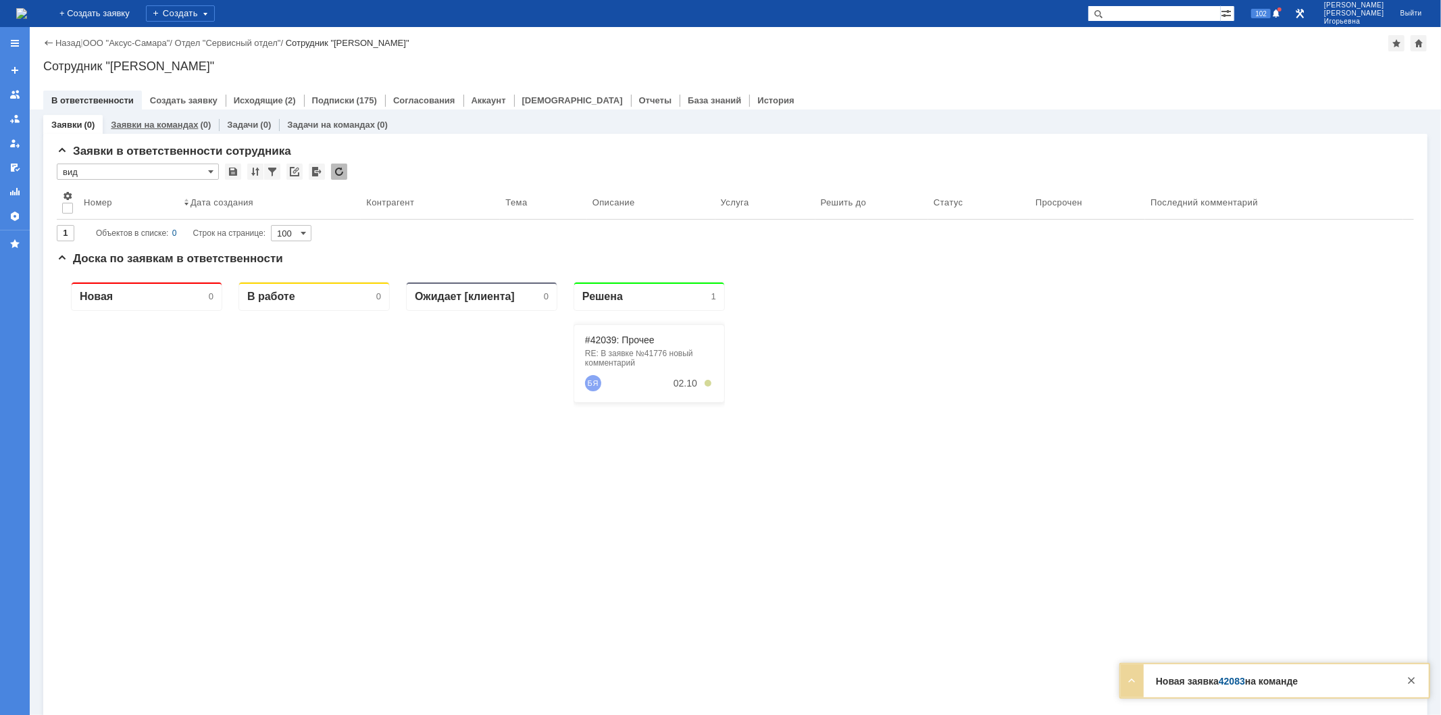
click at [138, 127] on link "Заявки на командах" at bounding box center [154, 125] width 87 height 10
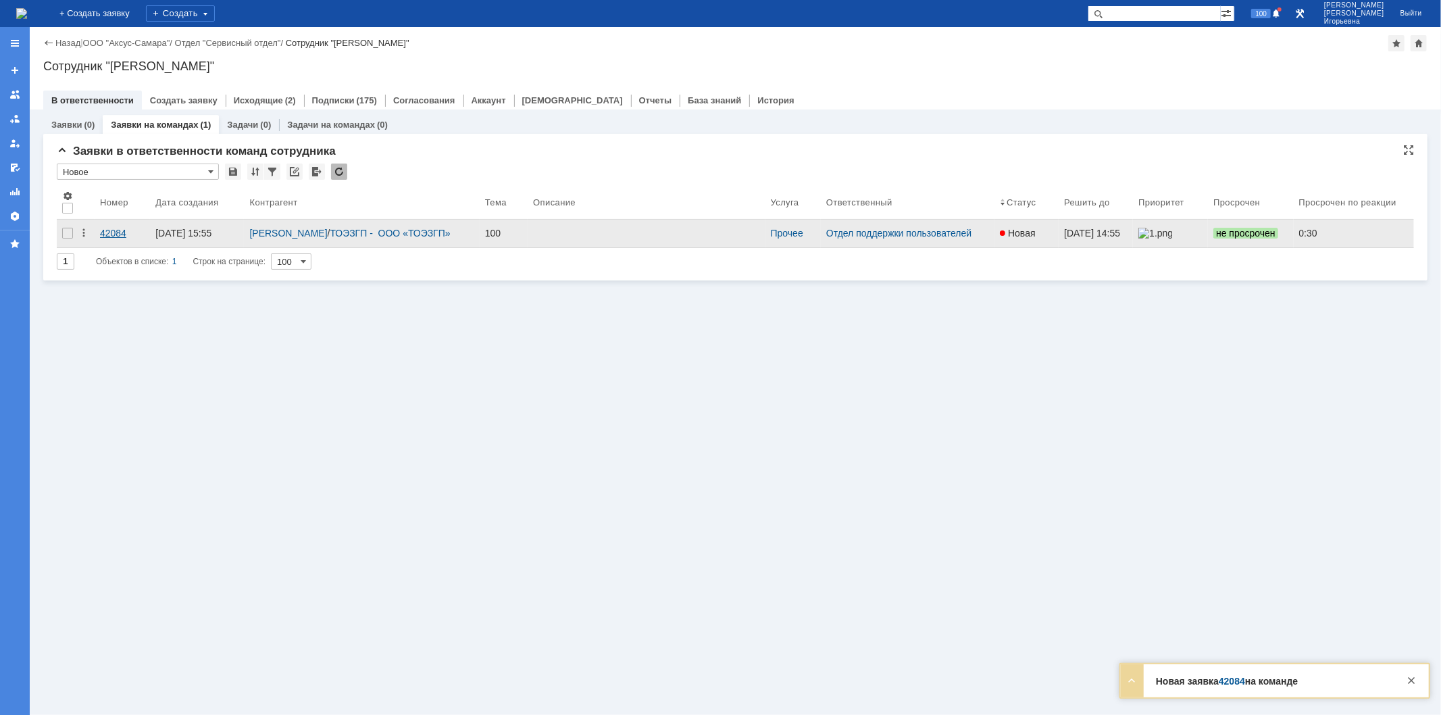
click at [119, 231] on div "42084" at bounding box center [122, 233] width 45 height 11
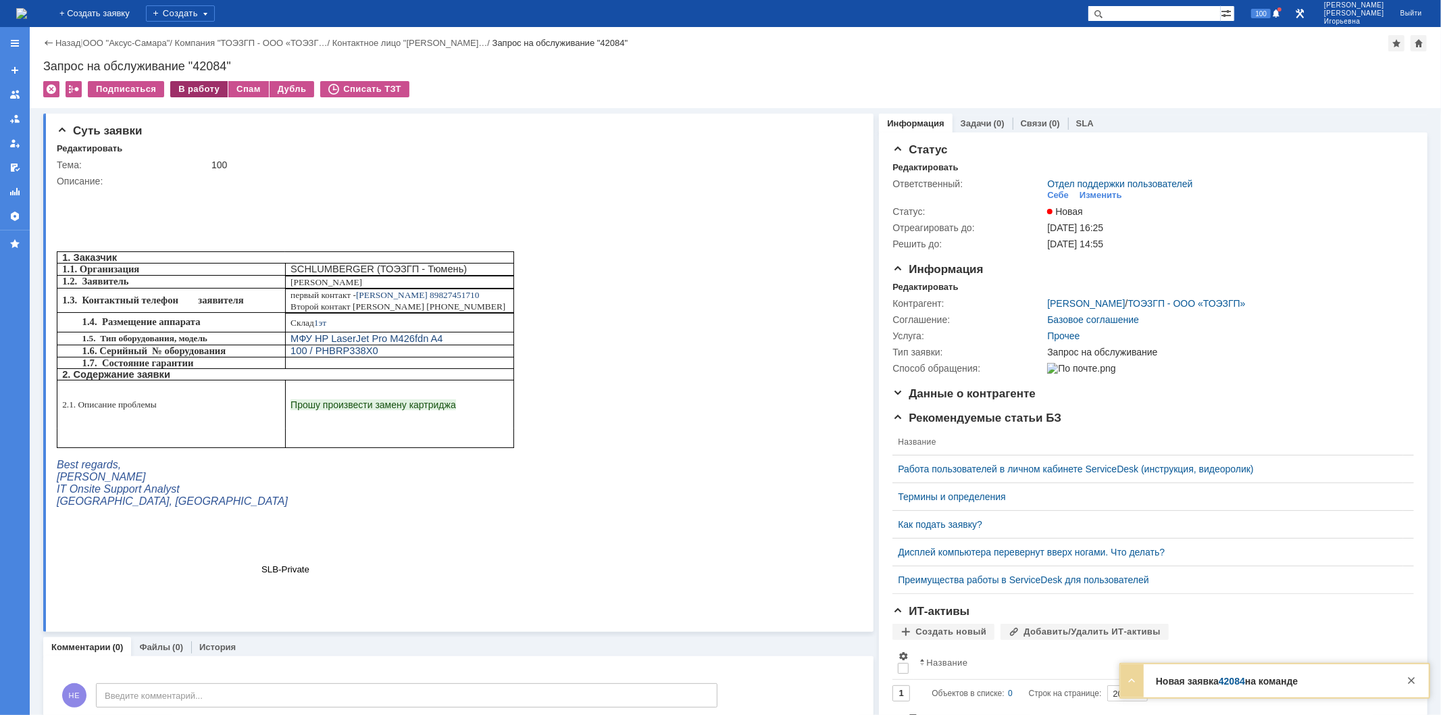
click at [191, 89] on div "В работу" at bounding box center [198, 89] width 57 height 16
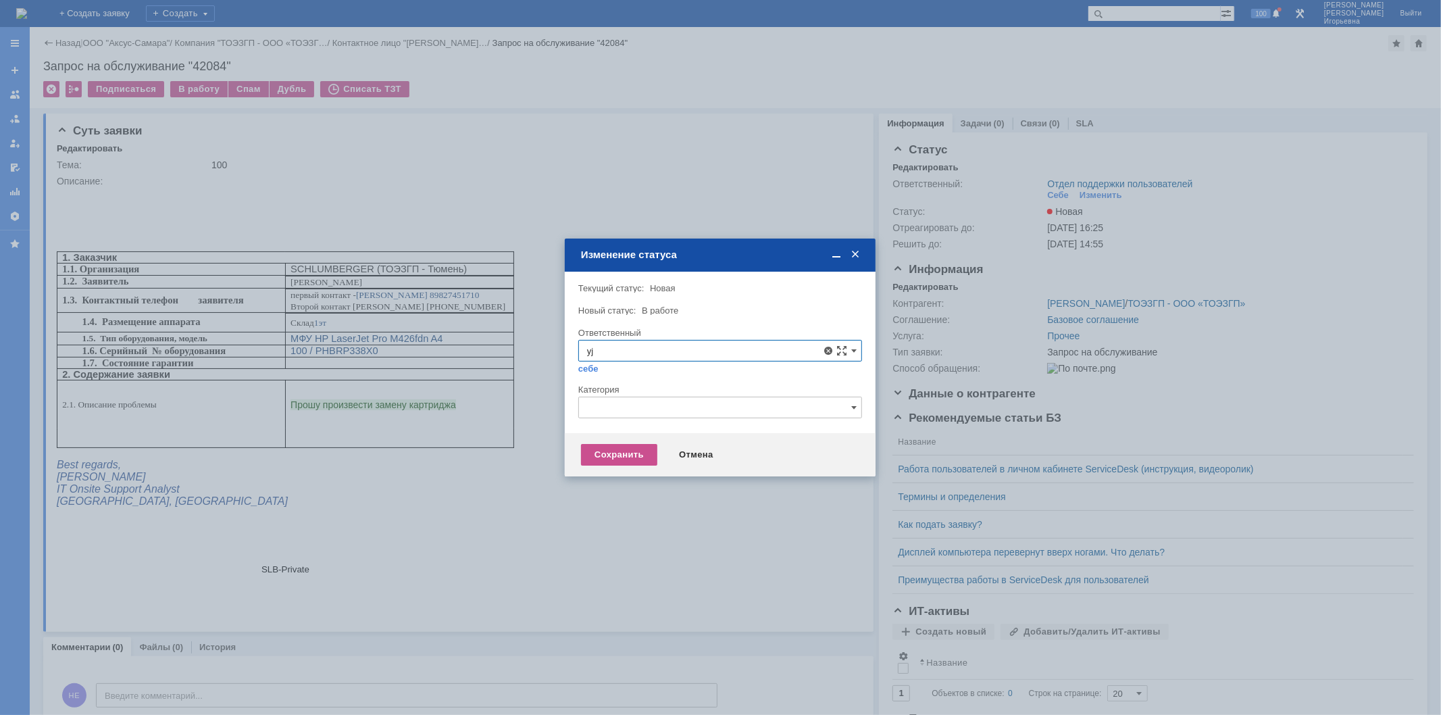
type input "y"
click at [626, 449] on span "[PERSON_NAME]" at bounding box center [720, 448] width 266 height 11
type input "[PERSON_NAME]"
click at [627, 450] on div "Сохранить" at bounding box center [619, 455] width 76 height 22
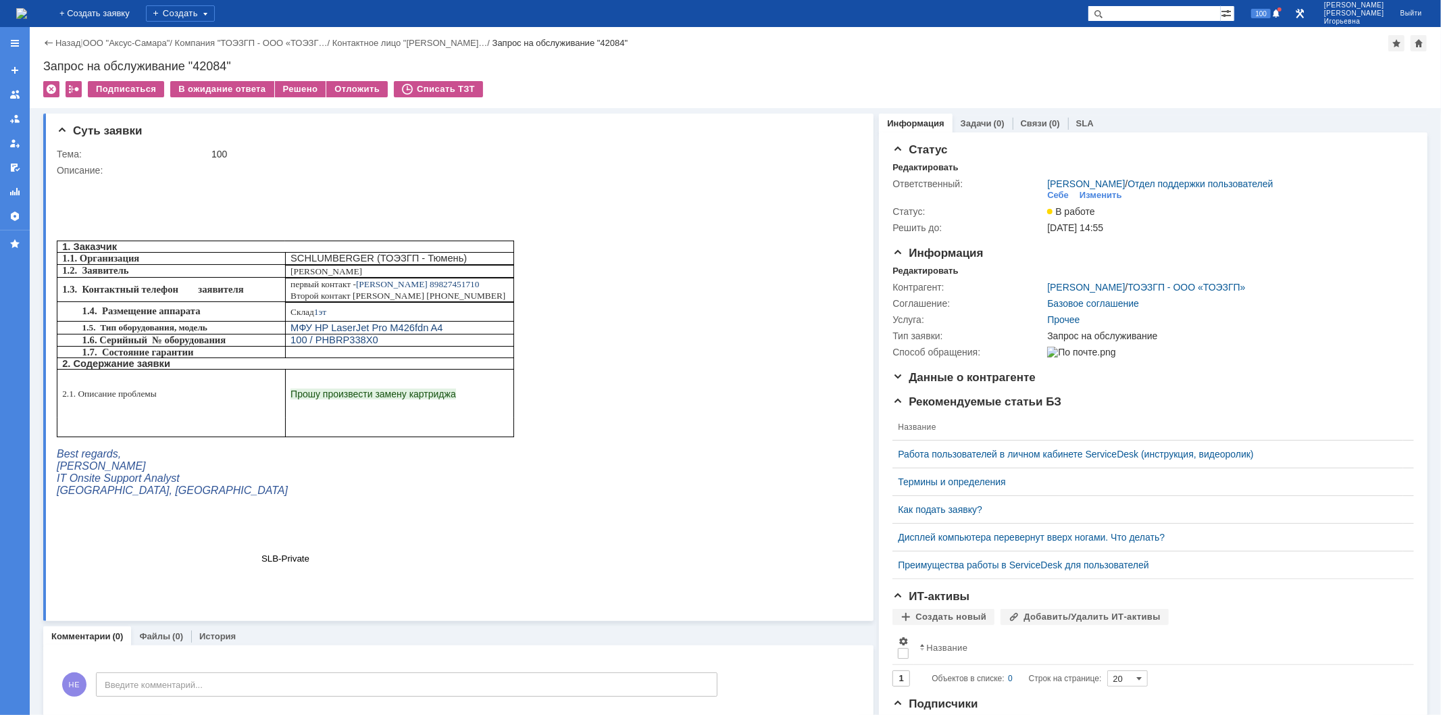
click at [27, 12] on img at bounding box center [21, 13] width 11 height 11
